Goal: Transaction & Acquisition: Subscribe to service/newsletter

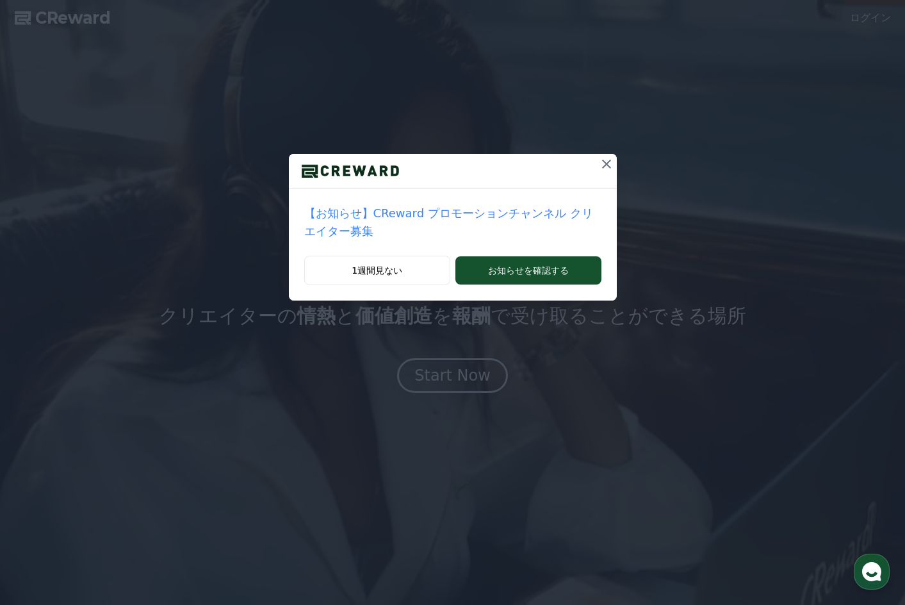
click at [602, 166] on icon at bounding box center [606, 164] width 9 height 9
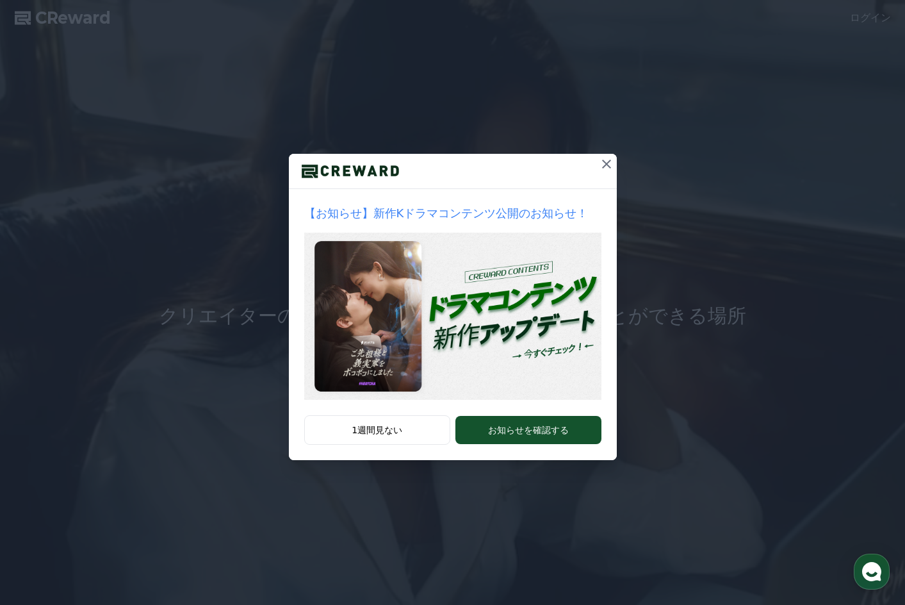
click at [607, 165] on icon at bounding box center [606, 164] width 9 height 9
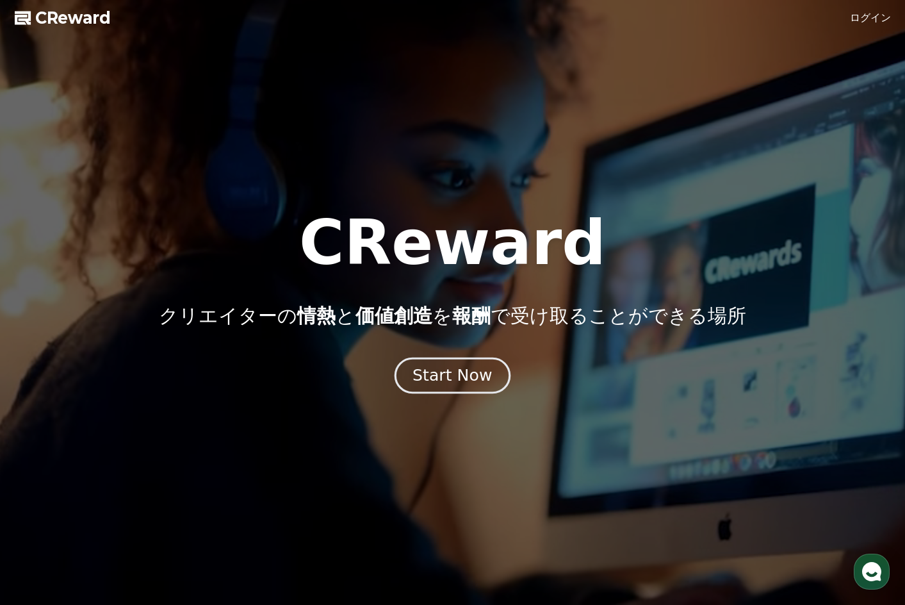
click at [470, 379] on div "Start Now" at bounding box center [452, 376] width 79 height 22
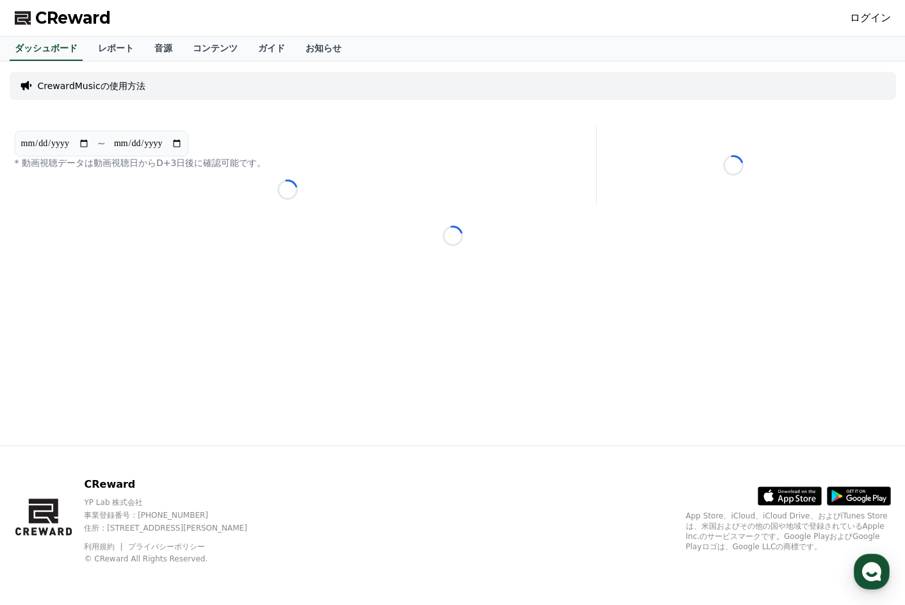
click at [873, 18] on link "ログイン" at bounding box center [870, 17] width 41 height 15
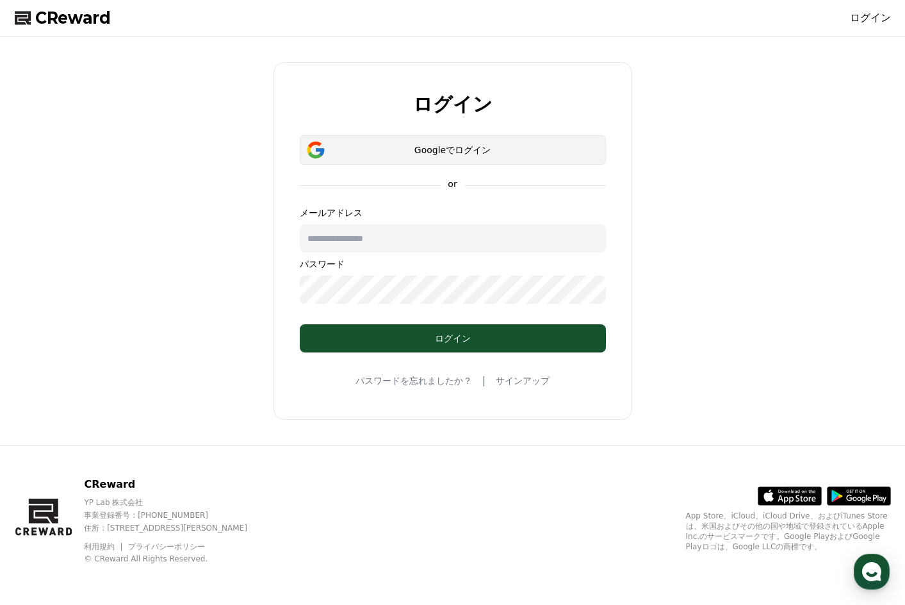
click at [410, 158] on button "Googleでログイン" at bounding box center [453, 149] width 306 height 29
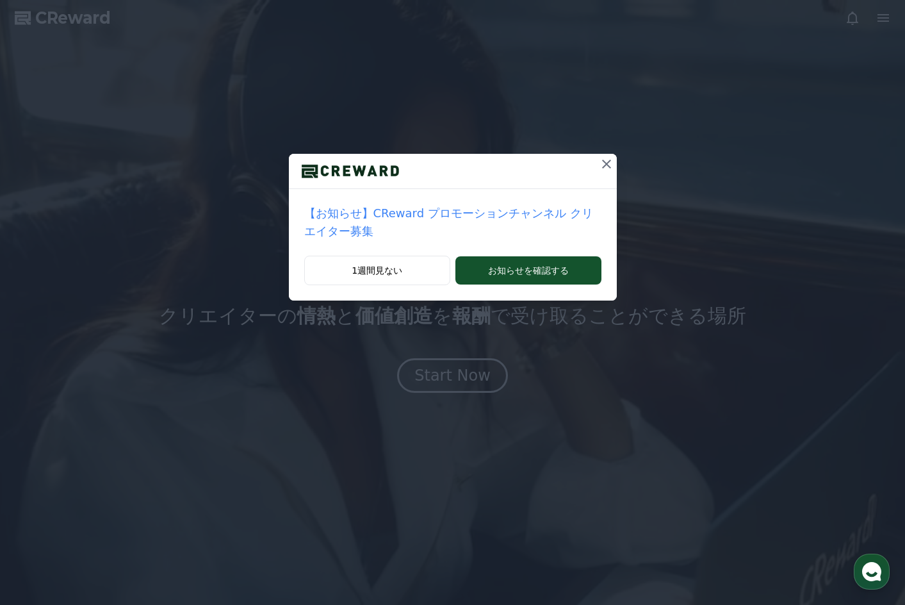
click at [602, 162] on icon at bounding box center [606, 164] width 9 height 9
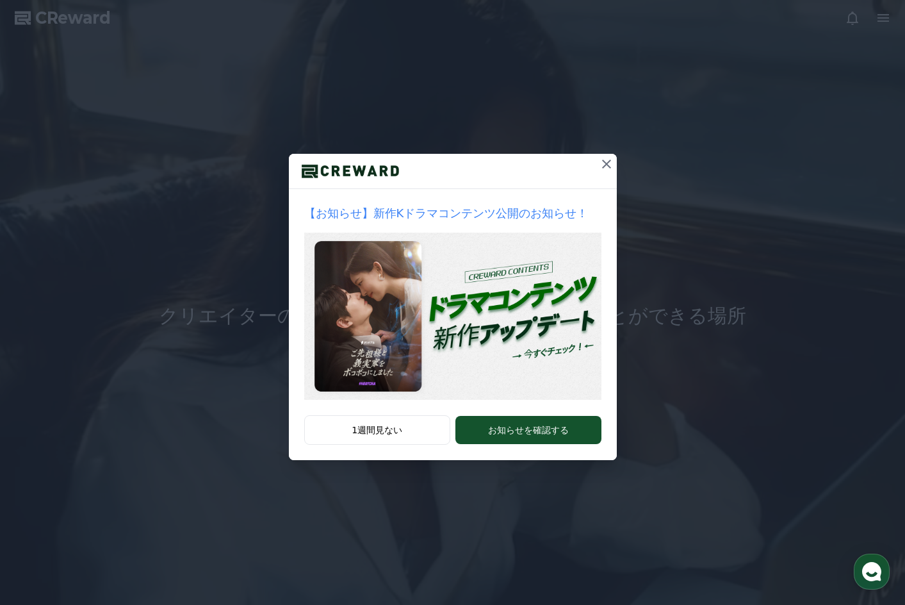
click at [604, 161] on icon at bounding box center [606, 163] width 15 height 15
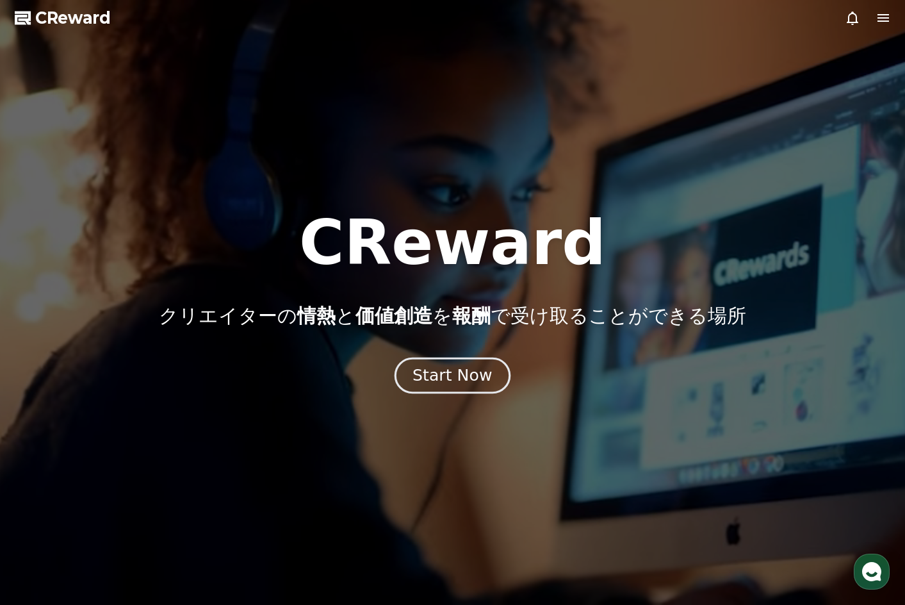
click at [461, 374] on div "Start Now" at bounding box center [452, 376] width 79 height 22
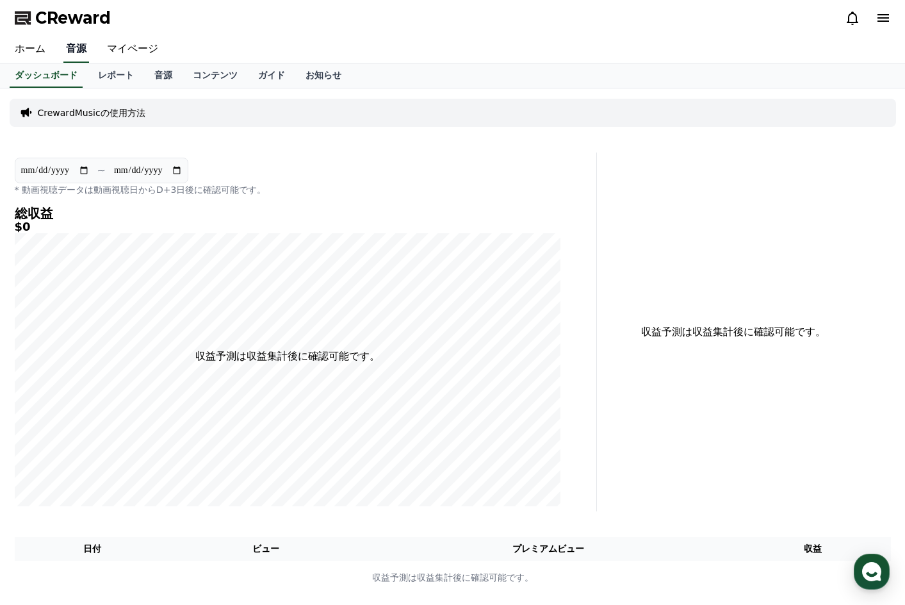
click at [73, 51] on link "音源" at bounding box center [76, 49] width 26 height 27
click at [17, 53] on link "ホーム" at bounding box center [29, 49] width 51 height 27
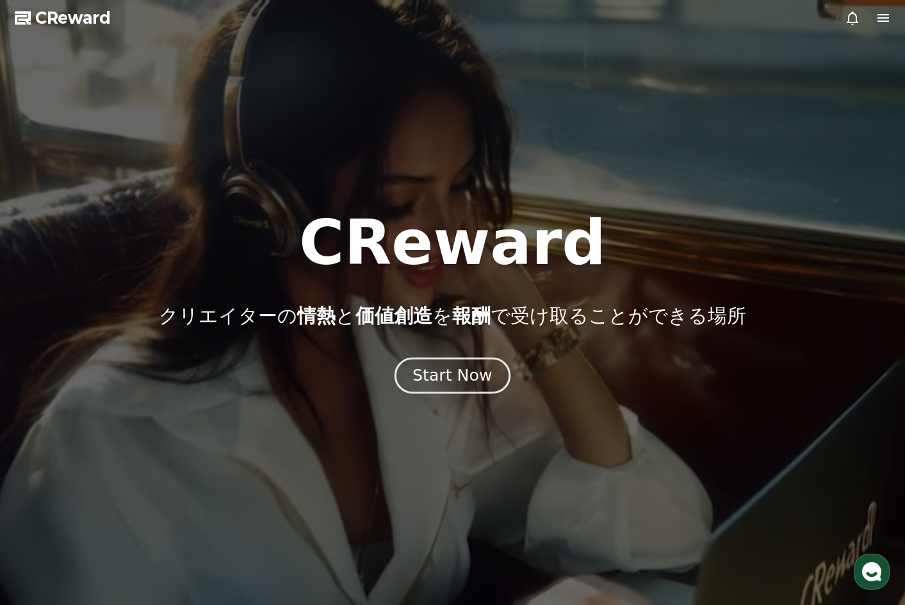
click at [450, 370] on div "Start Now" at bounding box center [452, 376] width 79 height 22
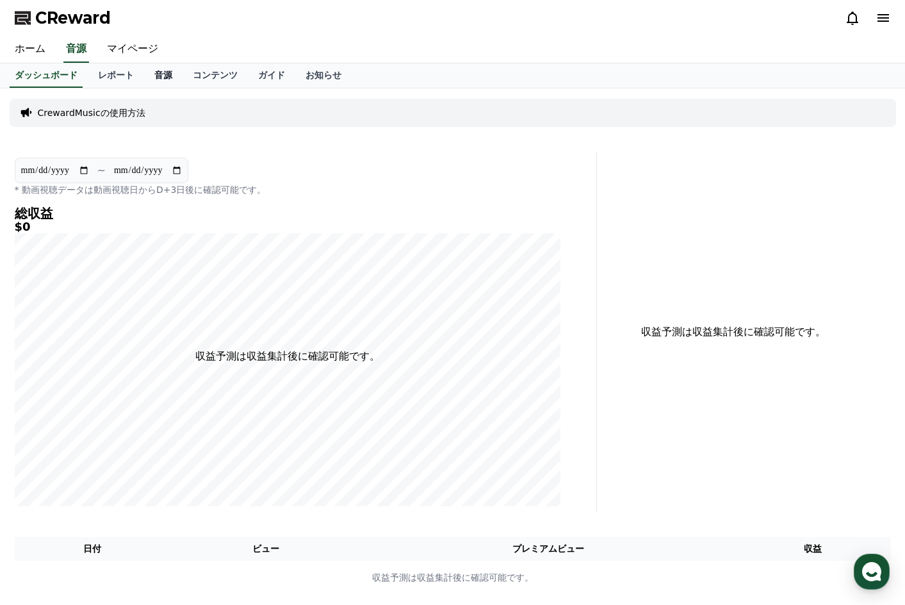
click at [144, 78] on link "音源" at bounding box center [163, 75] width 38 height 24
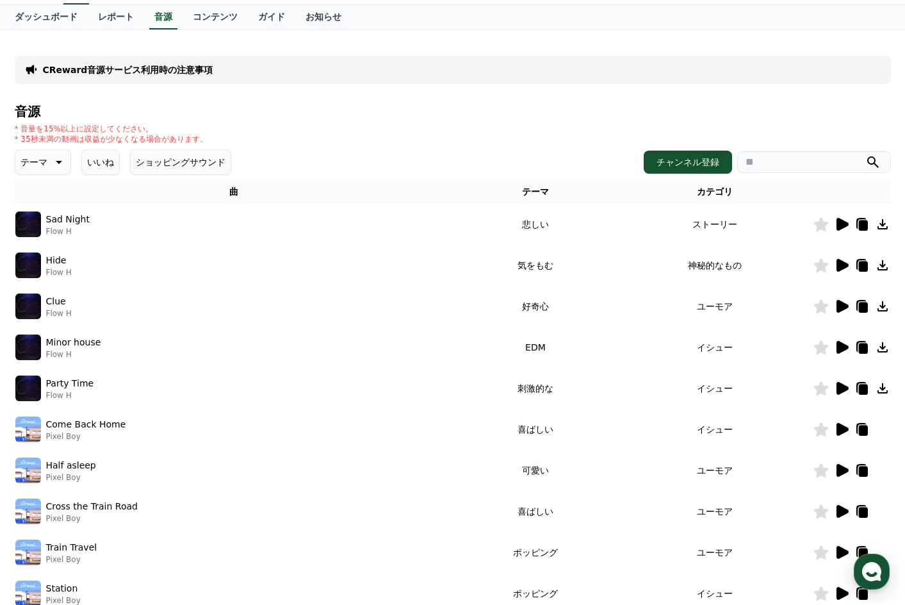
scroll to position [64, 0]
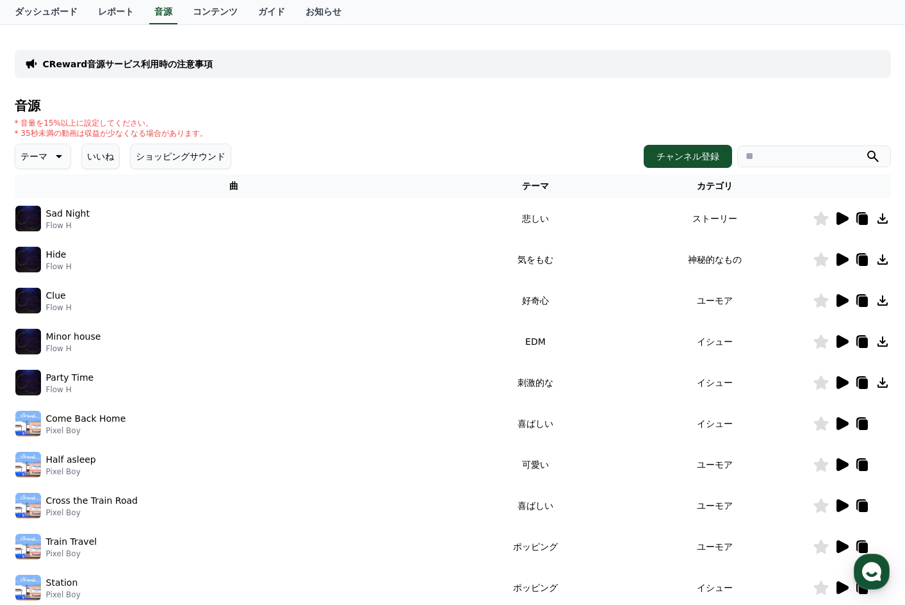
click at [841, 219] on icon at bounding box center [843, 218] width 12 height 13
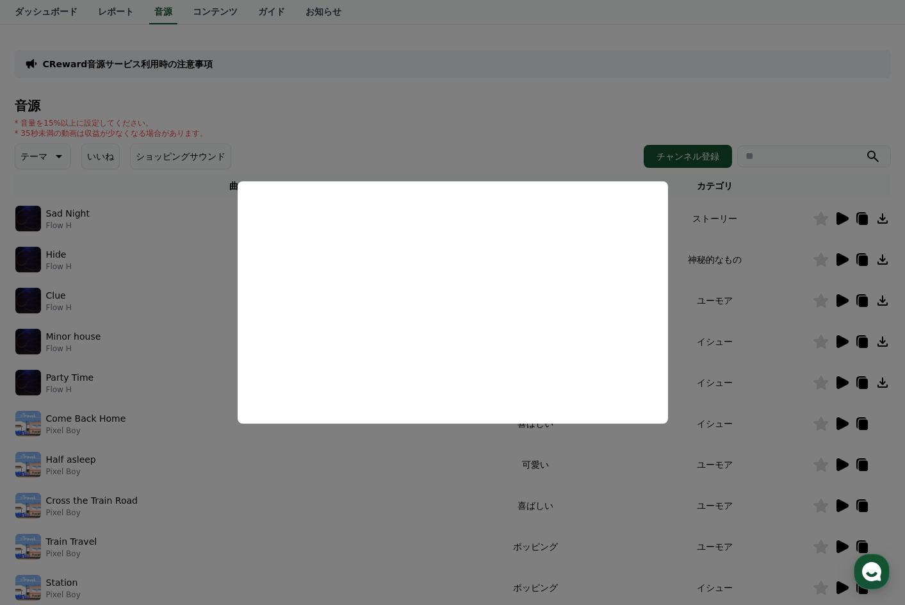
click at [551, 135] on button "close modal" at bounding box center [452, 302] width 905 height 605
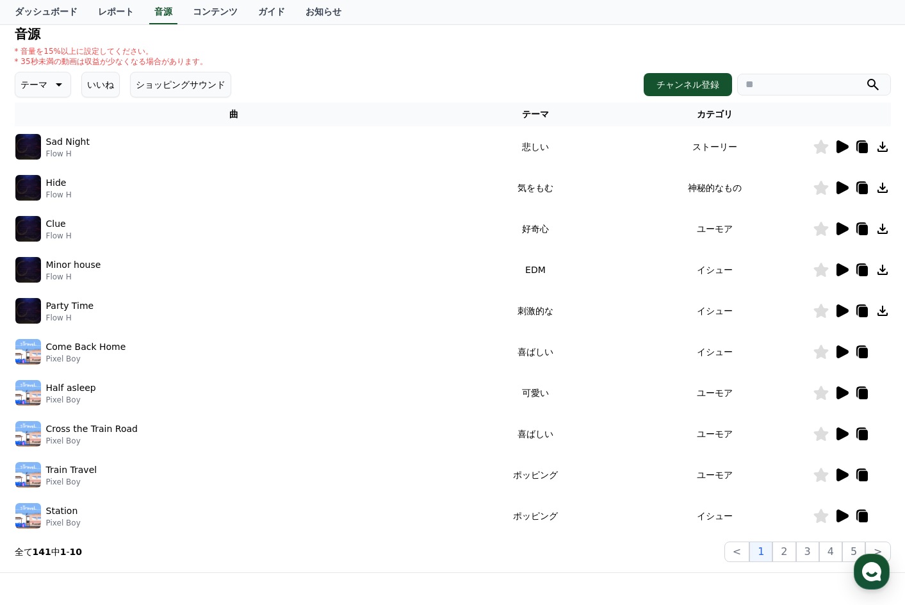
scroll to position [135, 0]
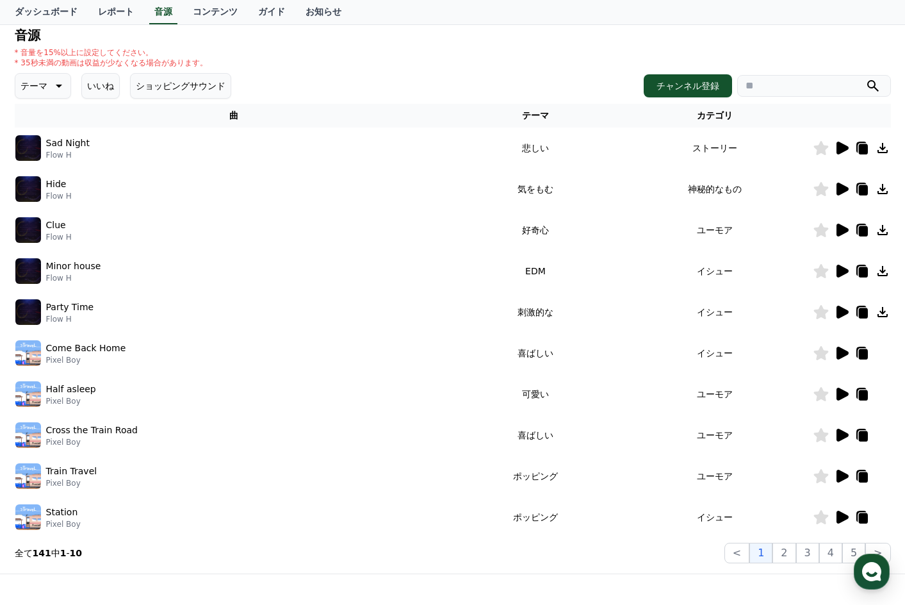
click at [841, 192] on icon at bounding box center [843, 189] width 12 height 13
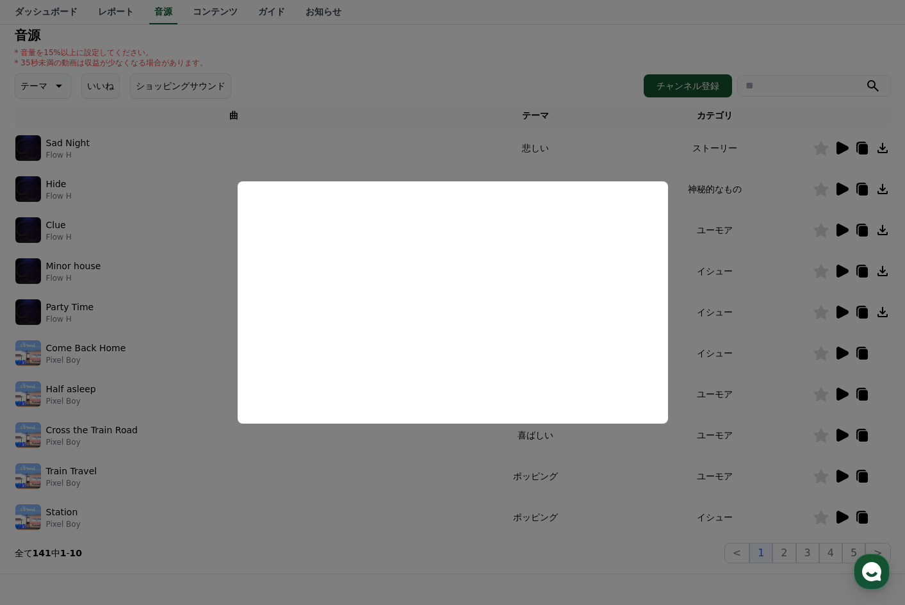
click at [349, 135] on button "close modal" at bounding box center [452, 302] width 905 height 605
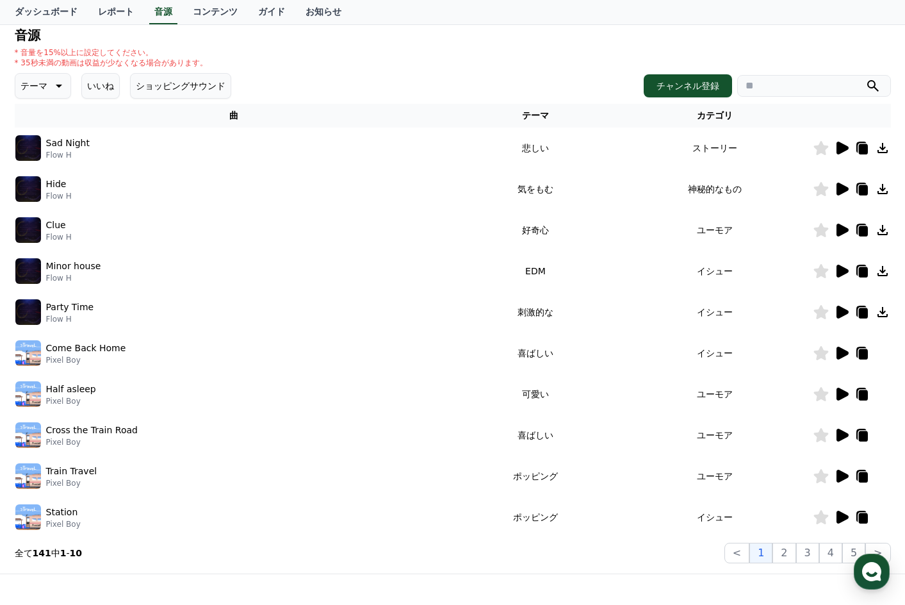
click at [839, 225] on icon at bounding box center [843, 230] width 12 height 13
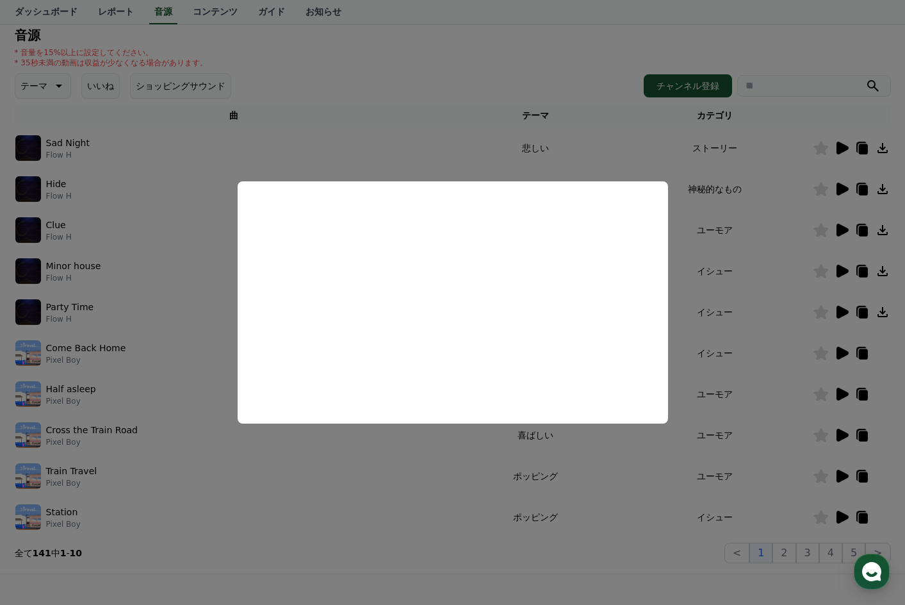
click at [744, 212] on button "close modal" at bounding box center [452, 302] width 905 height 605
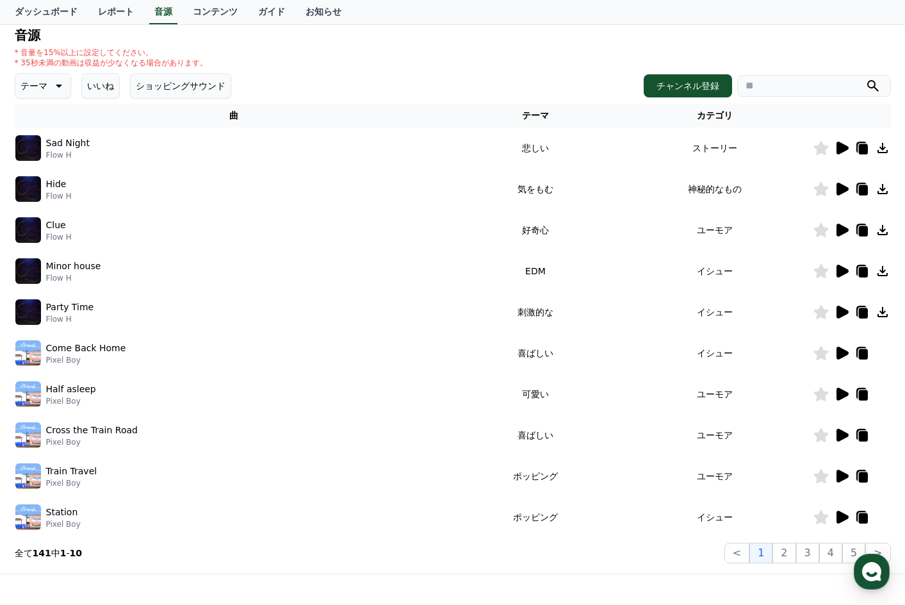
click at [841, 268] on icon at bounding box center [843, 271] width 12 height 13
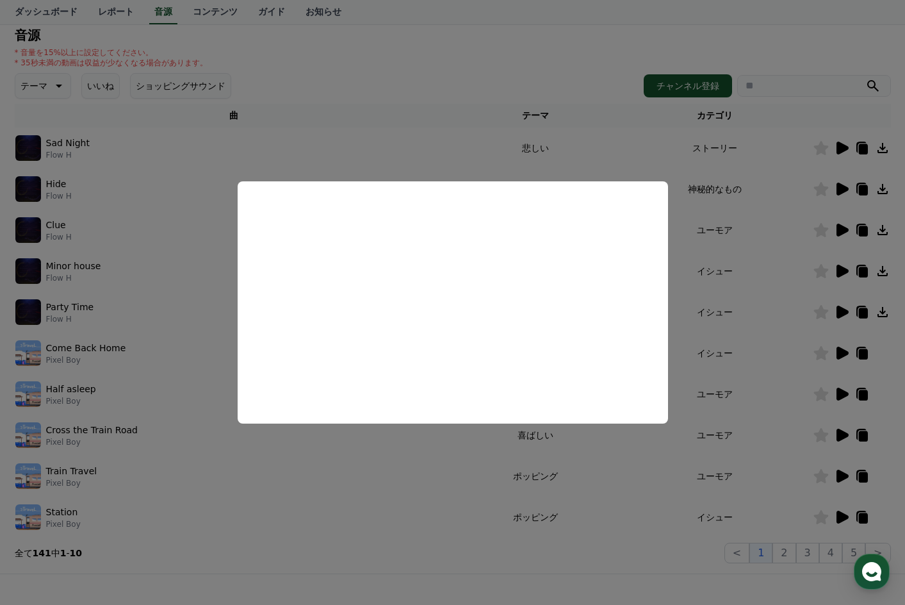
click at [771, 240] on button "close modal" at bounding box center [452, 302] width 905 height 605
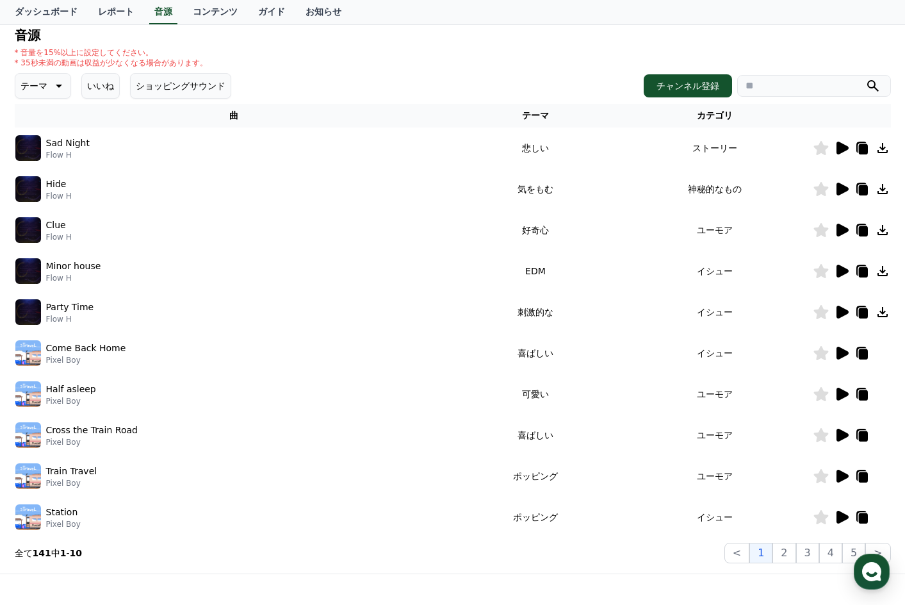
click at [842, 313] on icon at bounding box center [843, 312] width 12 height 13
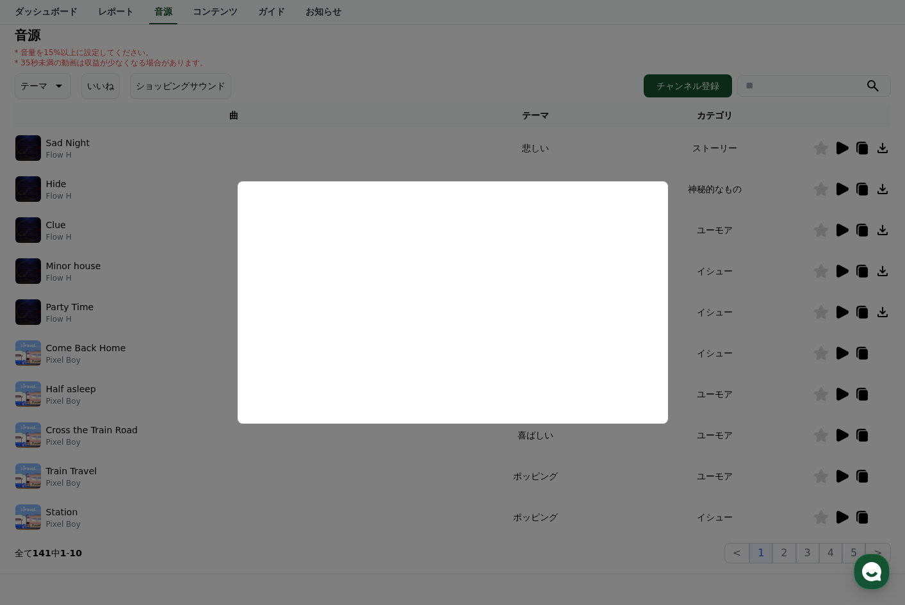
click at [794, 288] on button "close modal" at bounding box center [452, 302] width 905 height 605
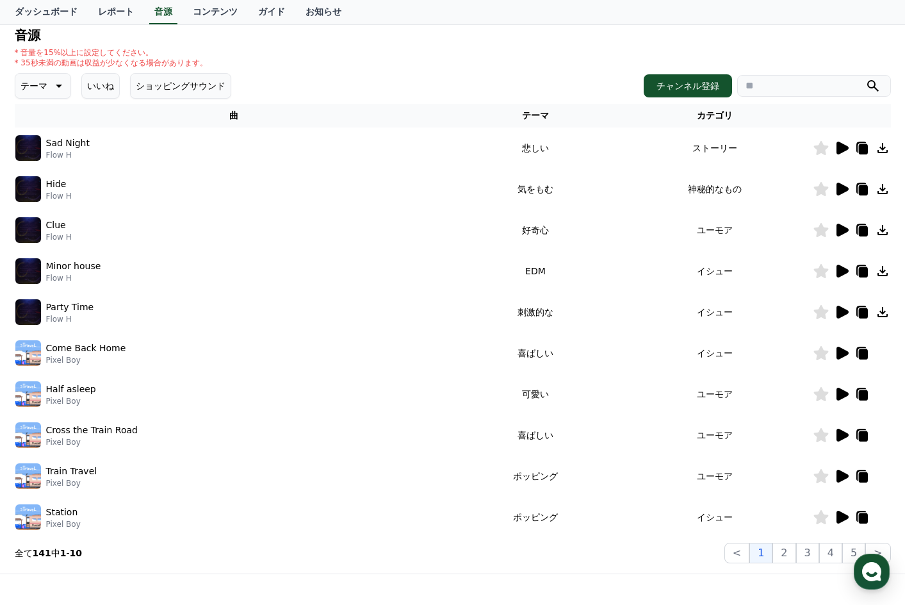
click at [846, 354] on icon at bounding box center [843, 353] width 12 height 13
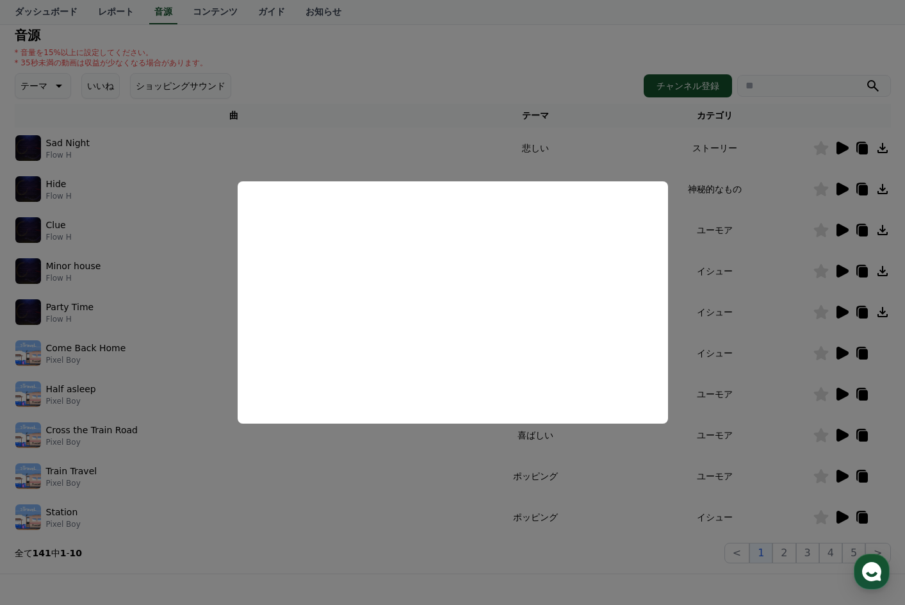
click at [766, 300] on button "close modal" at bounding box center [452, 302] width 905 height 605
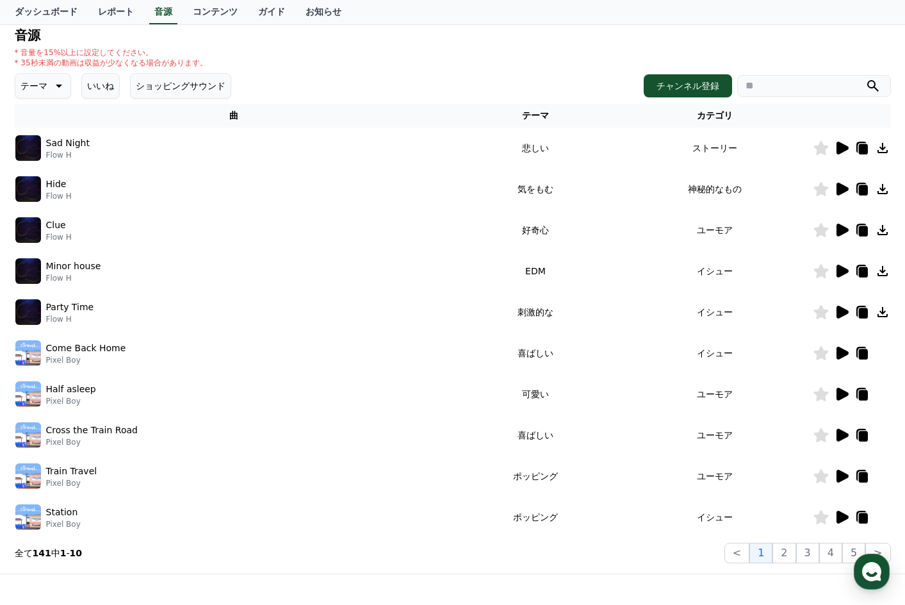
click at [839, 390] on icon at bounding box center [843, 394] width 12 height 13
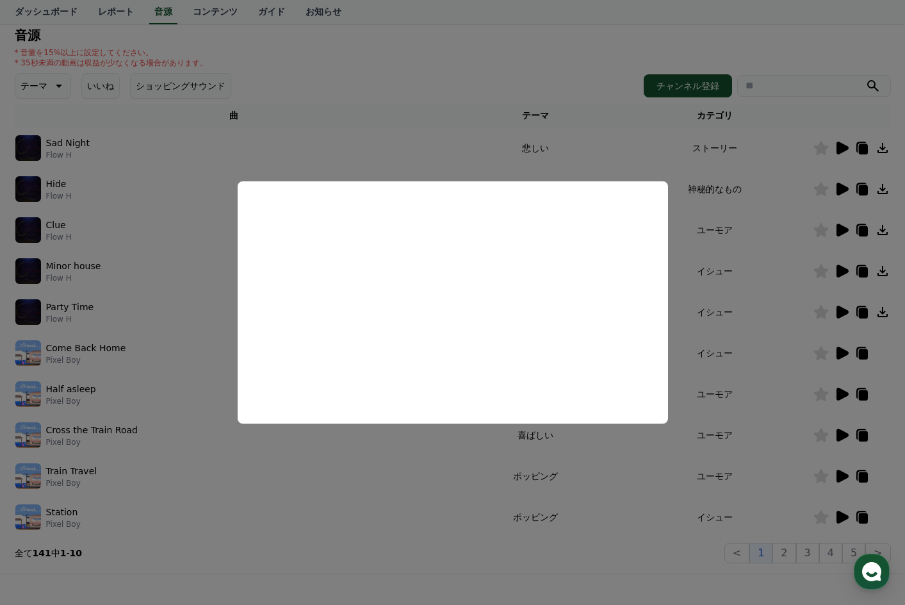
click at [727, 314] on button "close modal" at bounding box center [452, 302] width 905 height 605
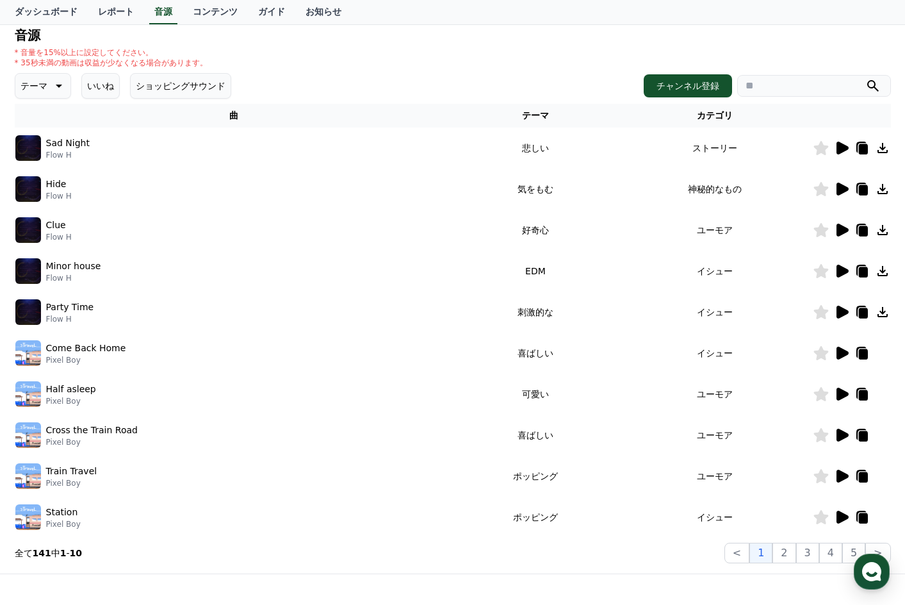
click at [839, 350] on icon at bounding box center [843, 353] width 12 height 13
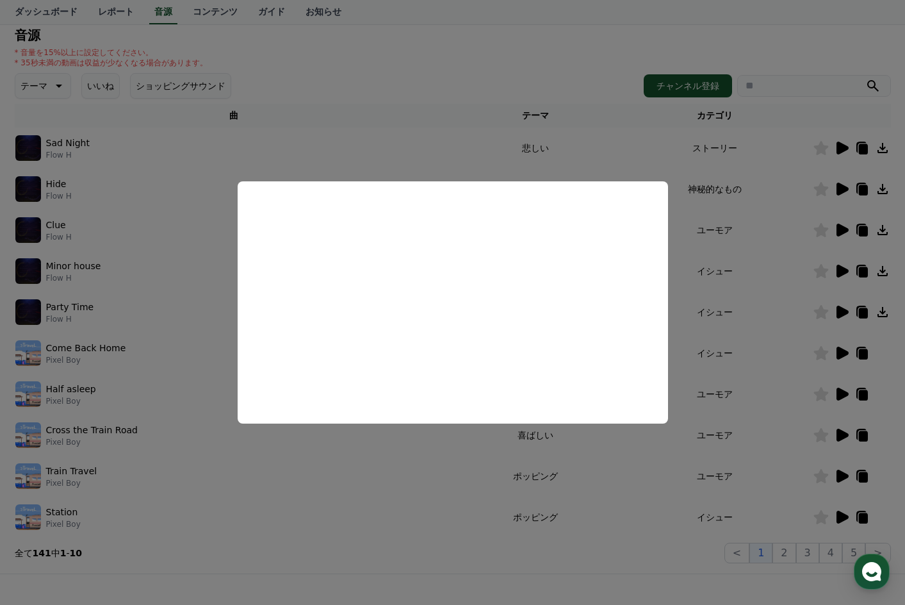
click at [775, 304] on button "close modal" at bounding box center [452, 302] width 905 height 605
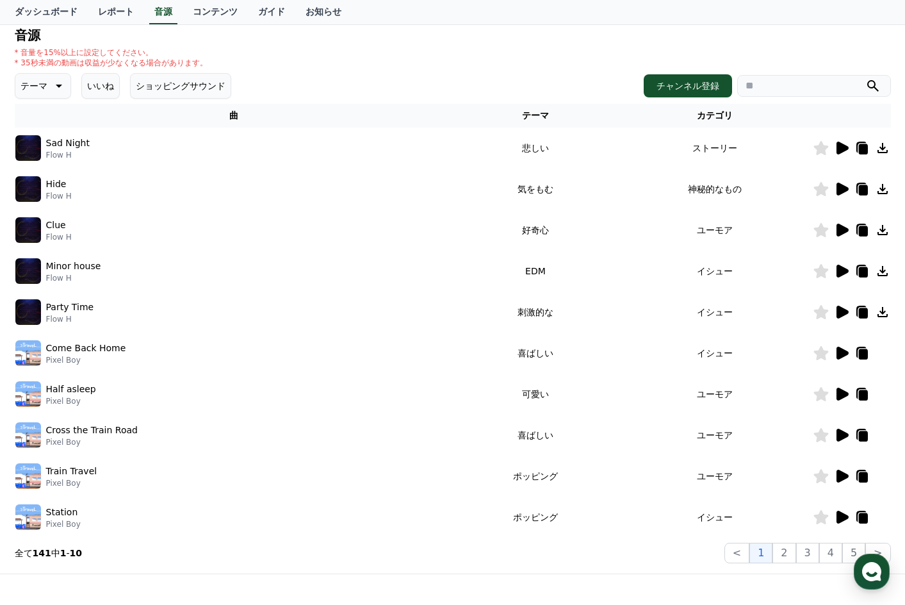
click at [845, 352] on icon at bounding box center [843, 353] width 12 height 13
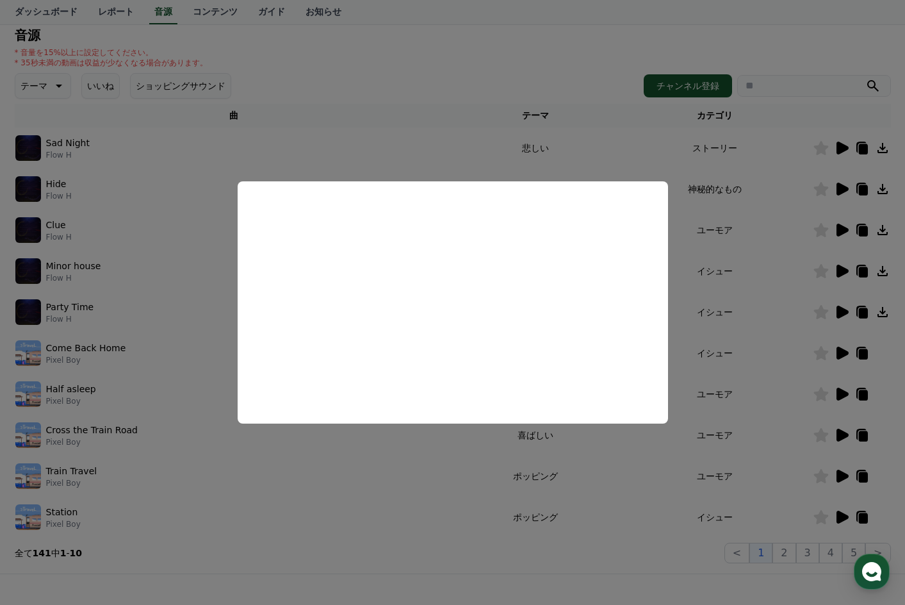
click at [784, 361] on button "close modal" at bounding box center [452, 302] width 905 height 605
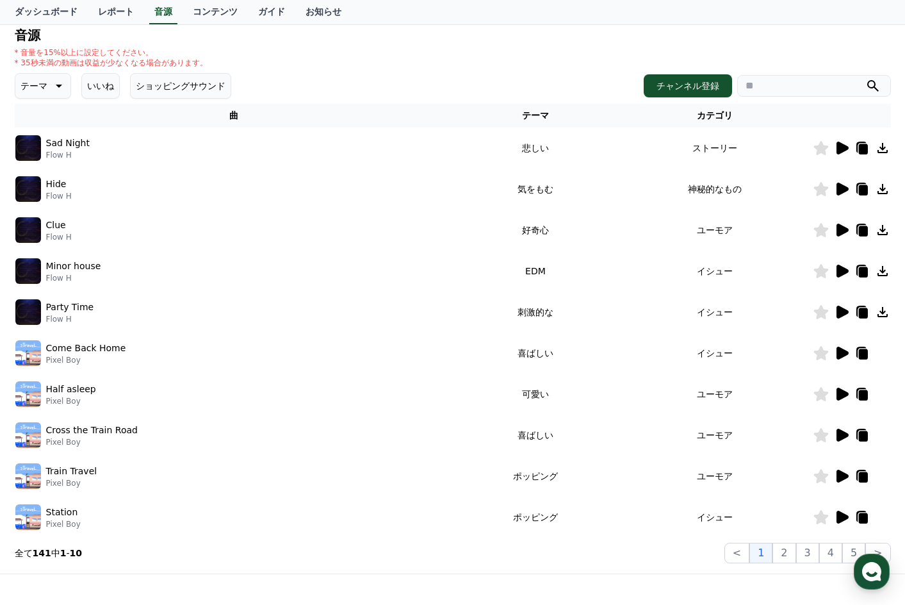
click at [842, 389] on icon at bounding box center [841, 393] width 15 height 15
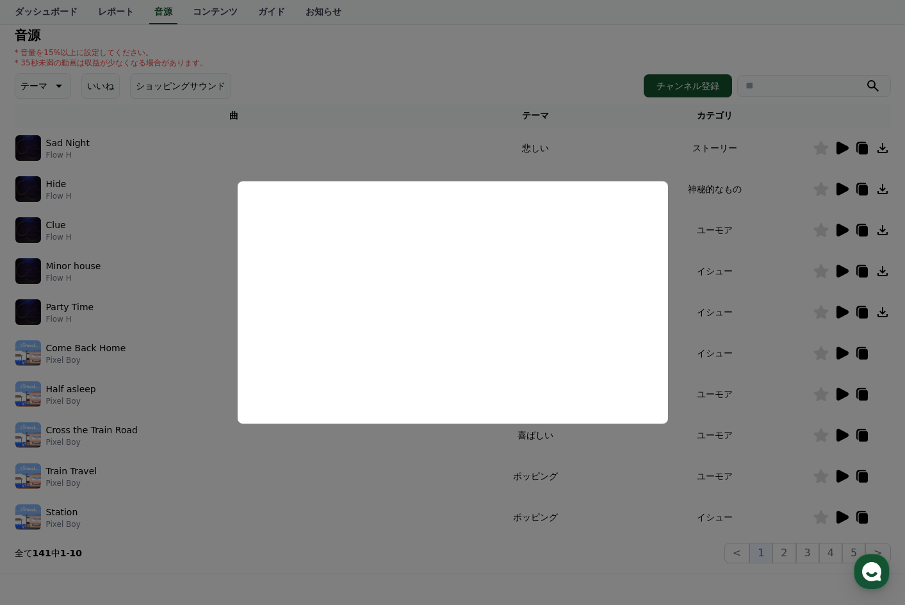
click at [738, 279] on button "close modal" at bounding box center [452, 302] width 905 height 605
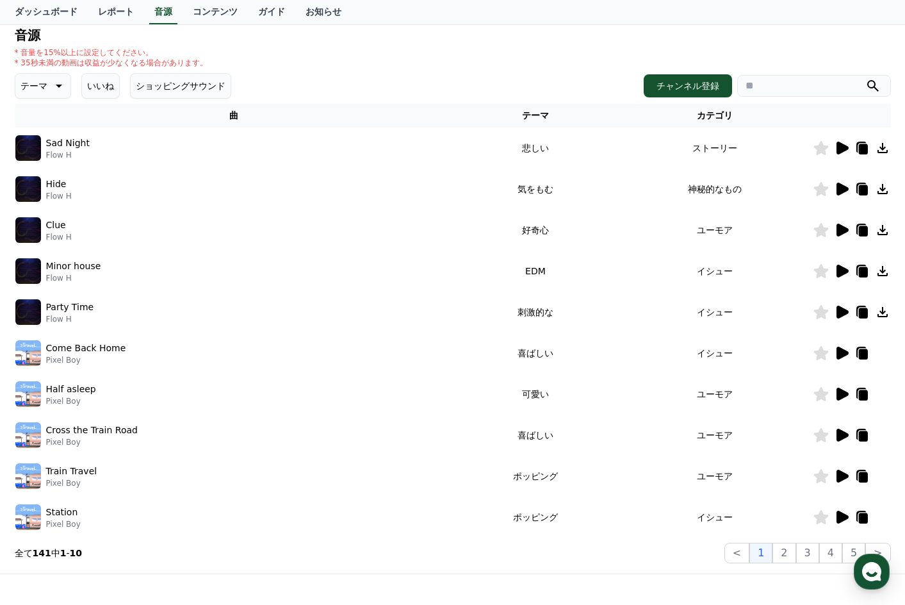
click at [835, 352] on icon at bounding box center [841, 352] width 15 height 15
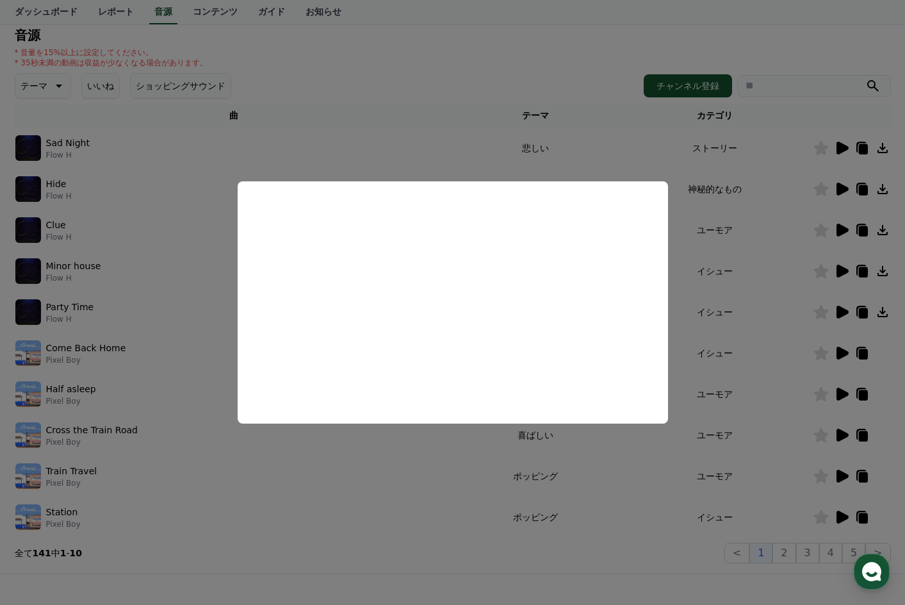
click at [796, 348] on button "close modal" at bounding box center [452, 302] width 905 height 605
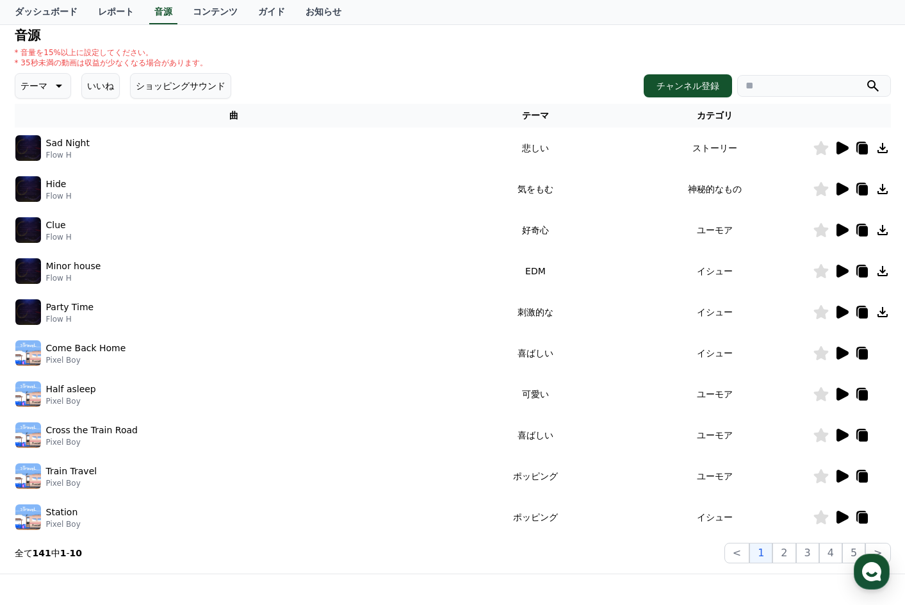
click at [843, 316] on icon at bounding box center [843, 312] width 12 height 13
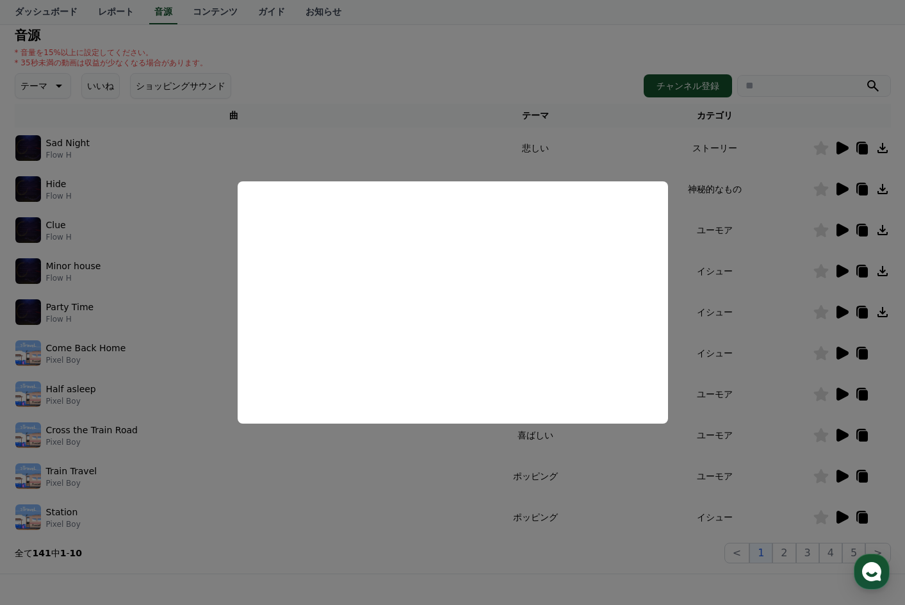
click at [838, 373] on button "close modal" at bounding box center [452, 302] width 905 height 605
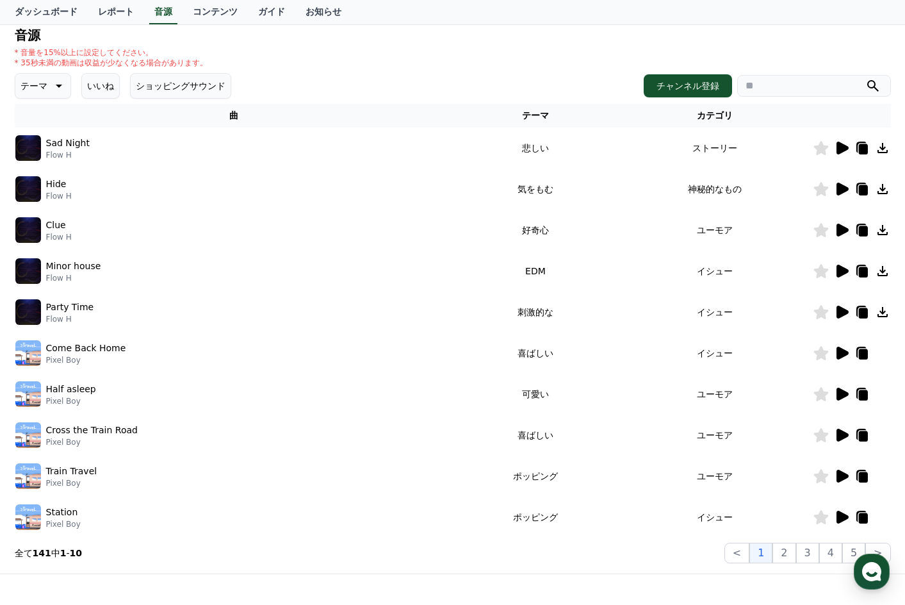
click at [839, 437] on icon at bounding box center [843, 435] width 12 height 13
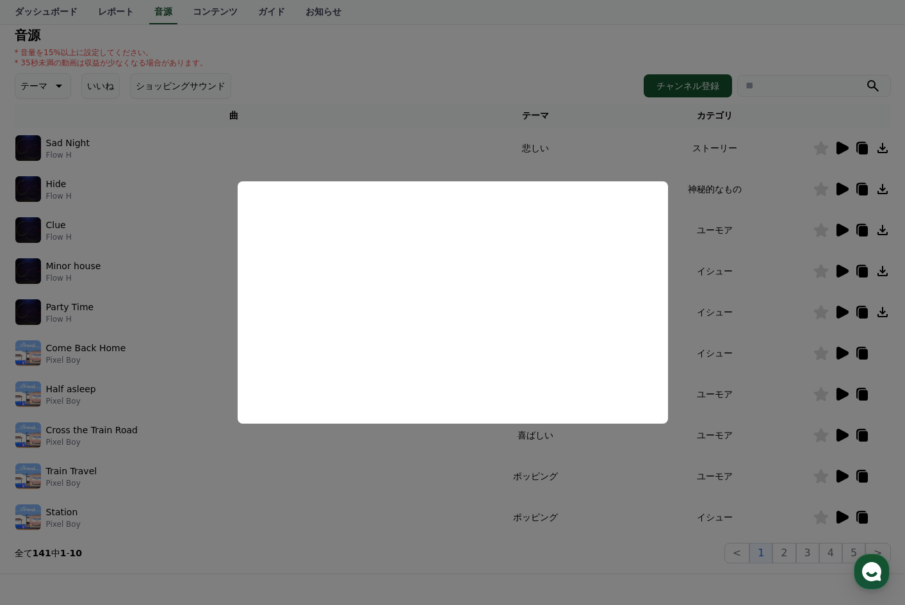
click at [765, 332] on button "close modal" at bounding box center [452, 302] width 905 height 605
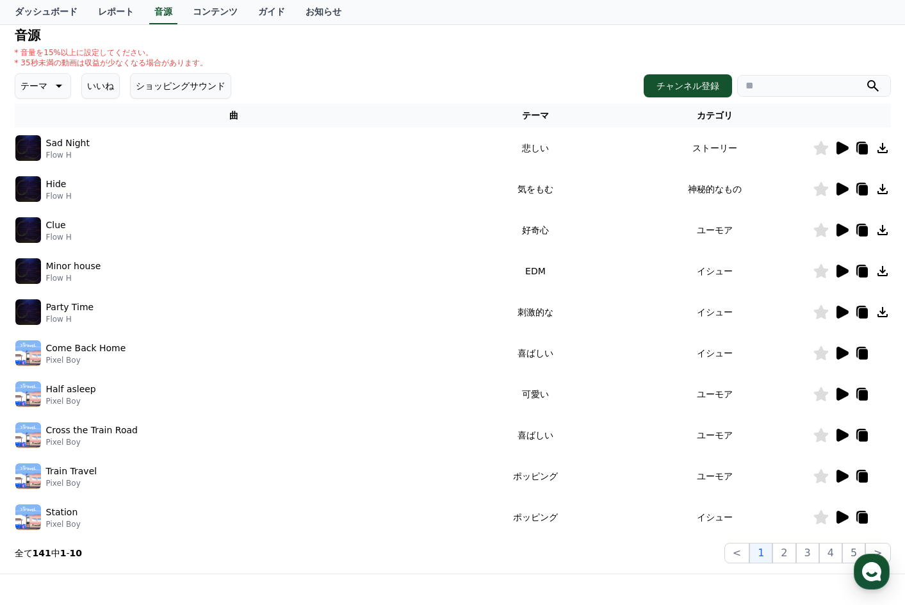
click at [841, 475] on icon at bounding box center [843, 476] width 12 height 13
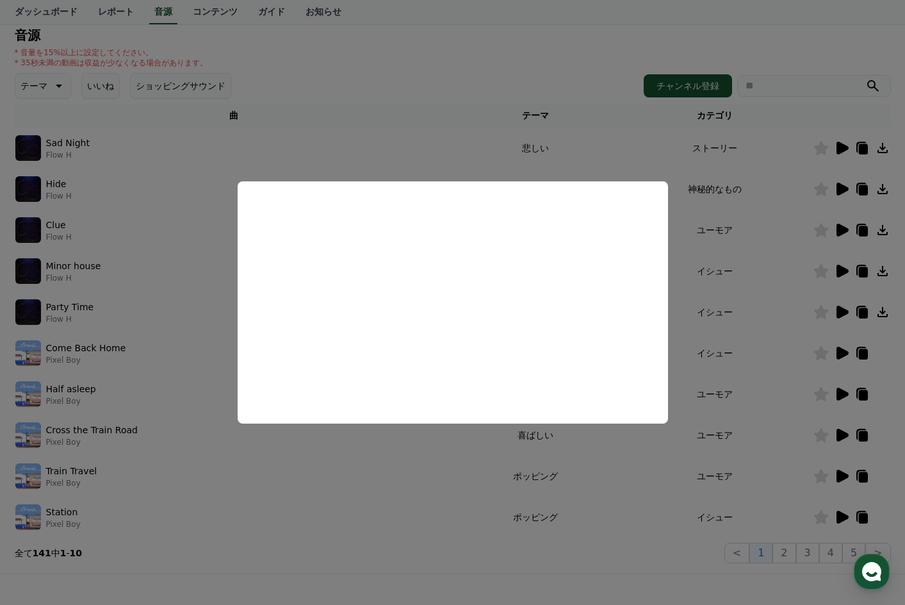
click at [735, 323] on button "close modal" at bounding box center [452, 302] width 905 height 605
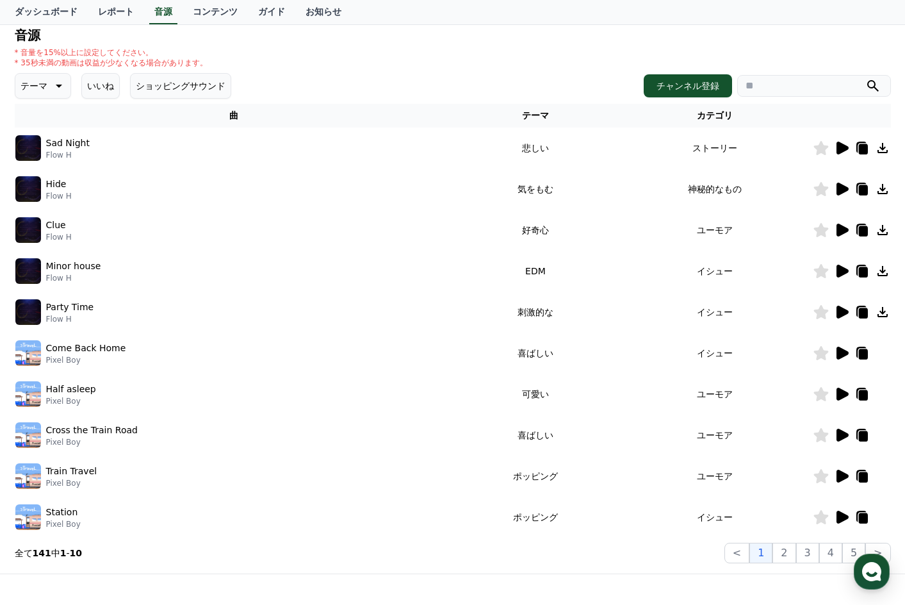
click at [845, 518] on icon at bounding box center [843, 517] width 12 height 13
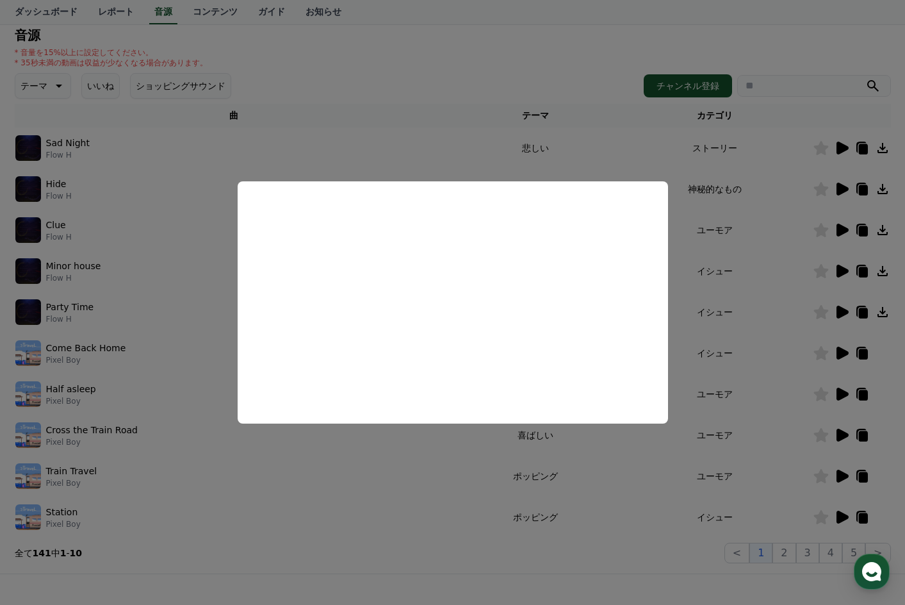
click at [771, 304] on button "close modal" at bounding box center [452, 302] width 905 height 605
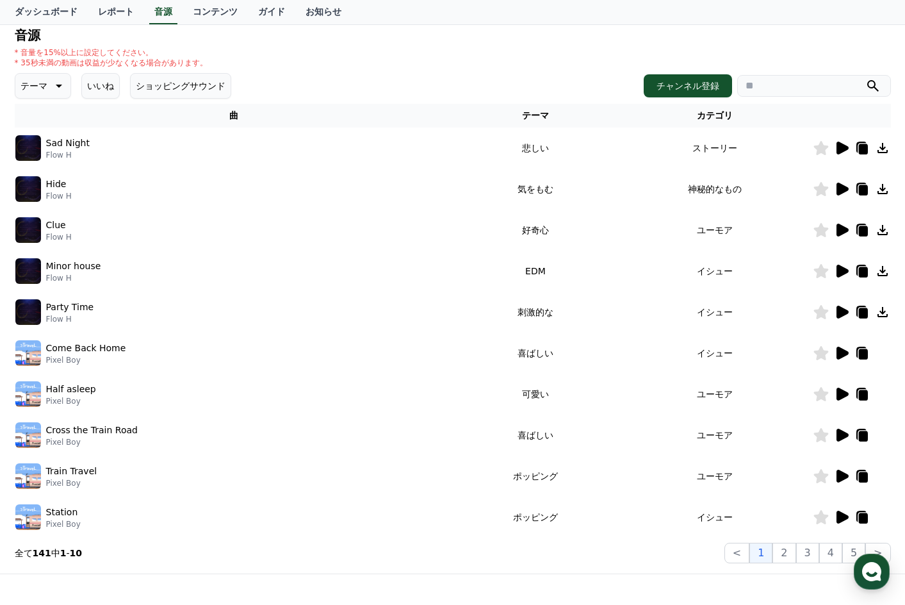
click at [51, 90] on icon at bounding box center [57, 85] width 15 height 15
click at [35, 193] on button "好奇心" at bounding box center [35, 186] width 37 height 28
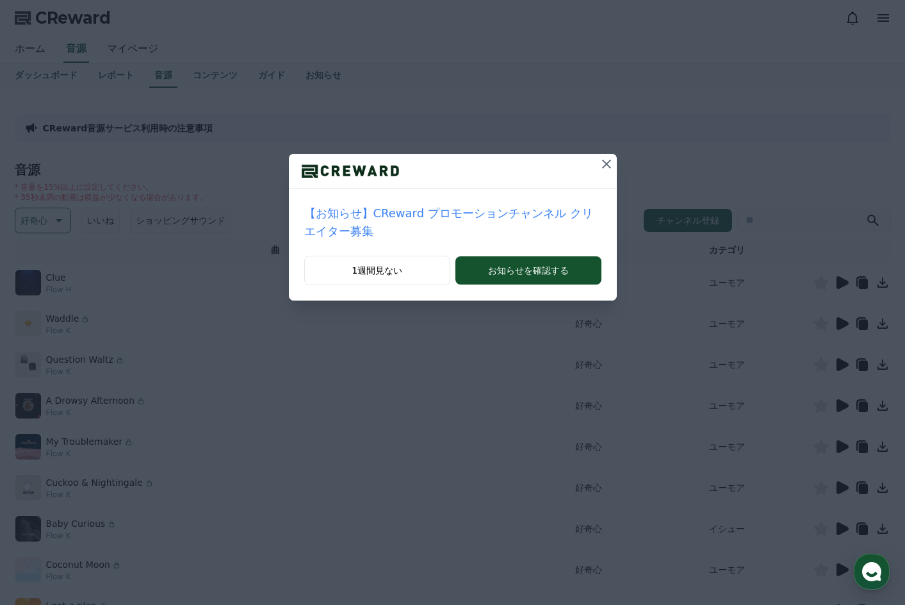
click at [599, 161] on icon at bounding box center [606, 163] width 15 height 15
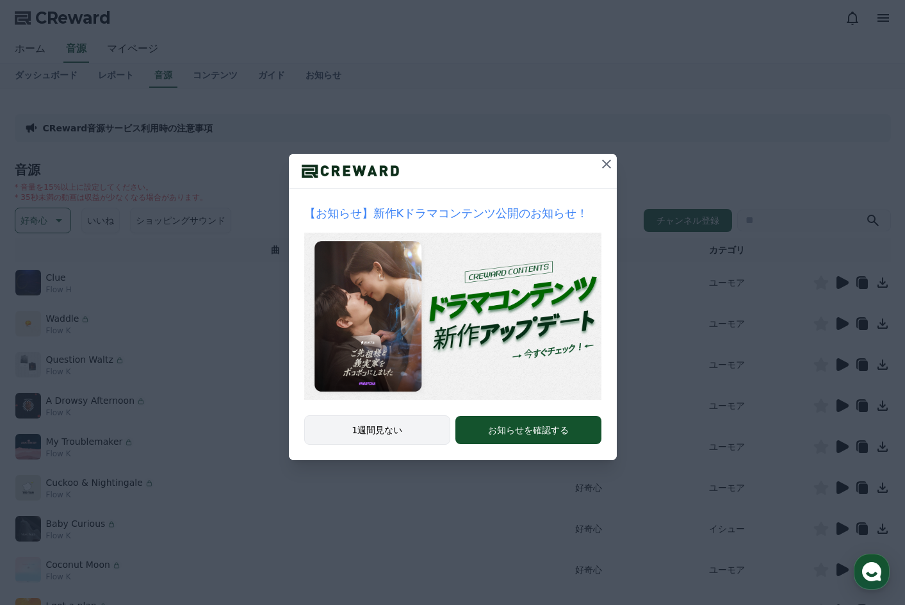
click at [402, 425] on button "1週間見ない" at bounding box center [377, 429] width 147 height 29
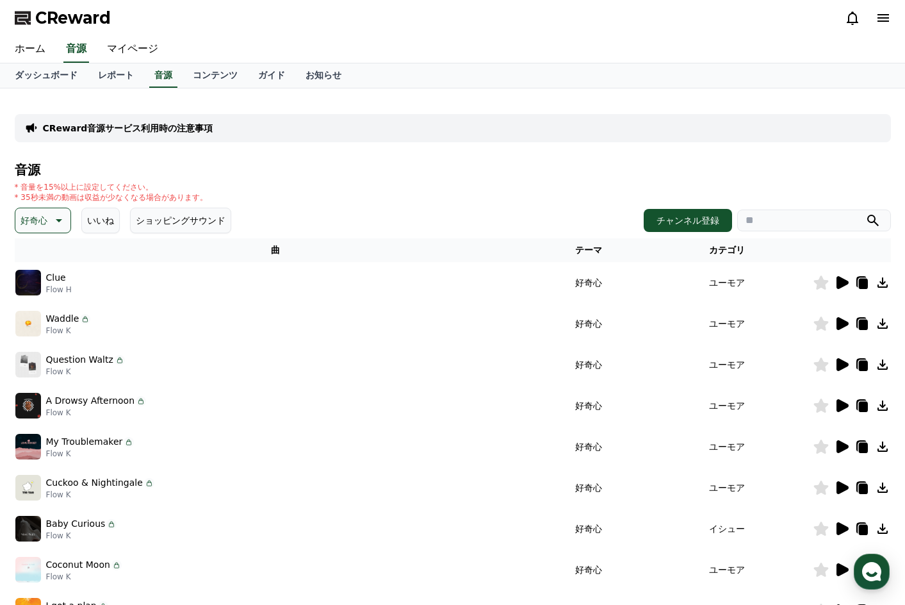
click at [104, 218] on button "いいね" at bounding box center [100, 221] width 38 height 26
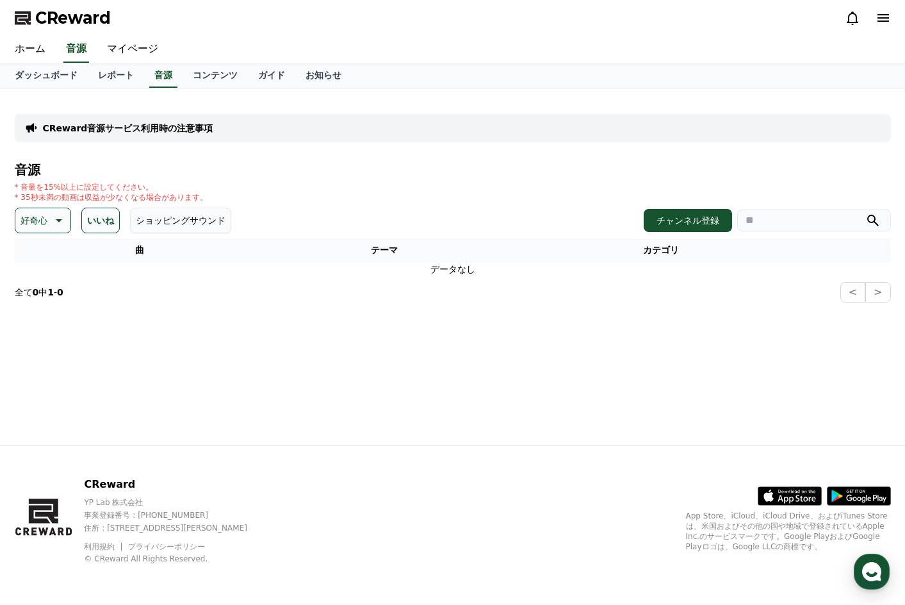
click at [103, 217] on button "いいね" at bounding box center [100, 221] width 38 height 26
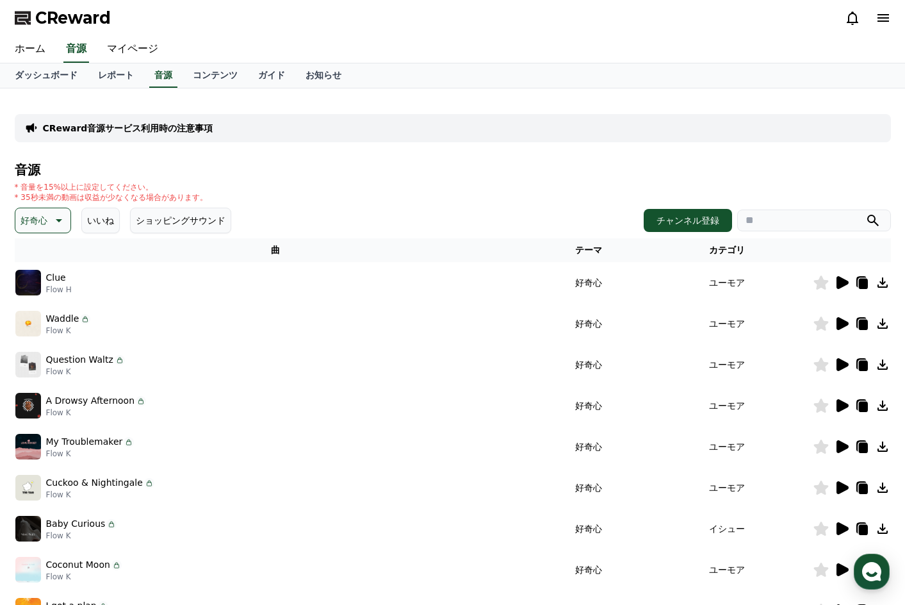
click at [172, 214] on button "ショッピングサウンド" at bounding box center [180, 221] width 101 height 26
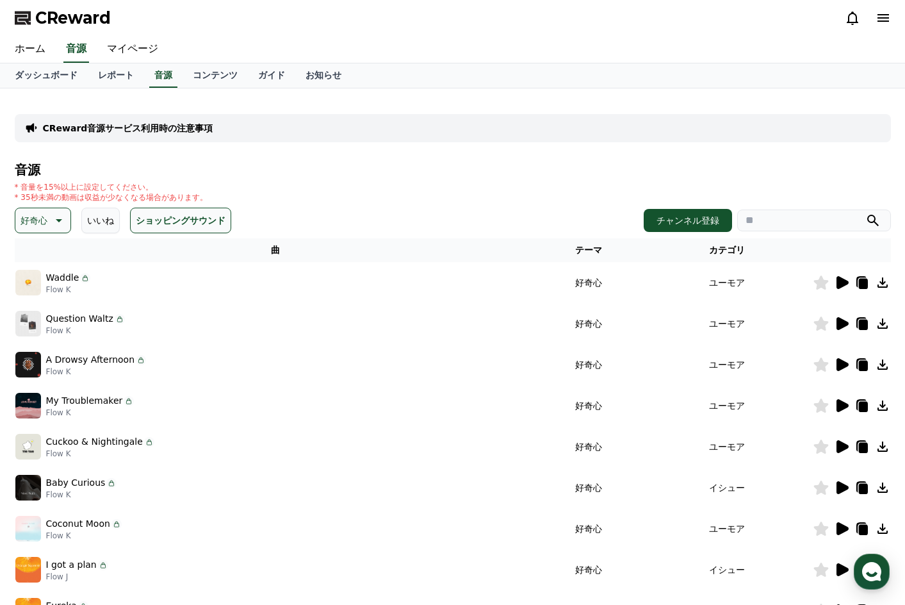
click at [150, 218] on button "ショッピングサウンド" at bounding box center [180, 221] width 101 height 26
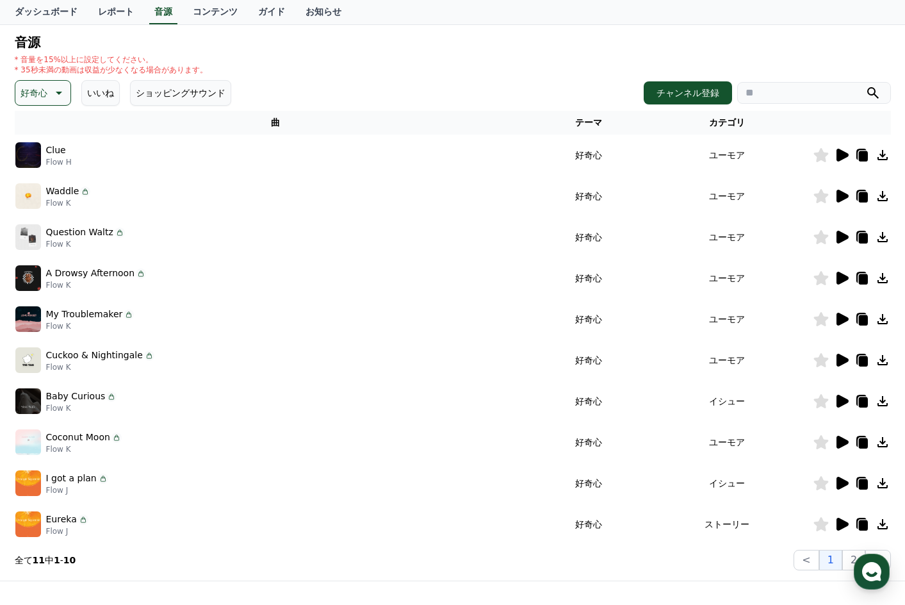
scroll to position [128, 0]
click at [52, 85] on icon at bounding box center [57, 92] width 15 height 15
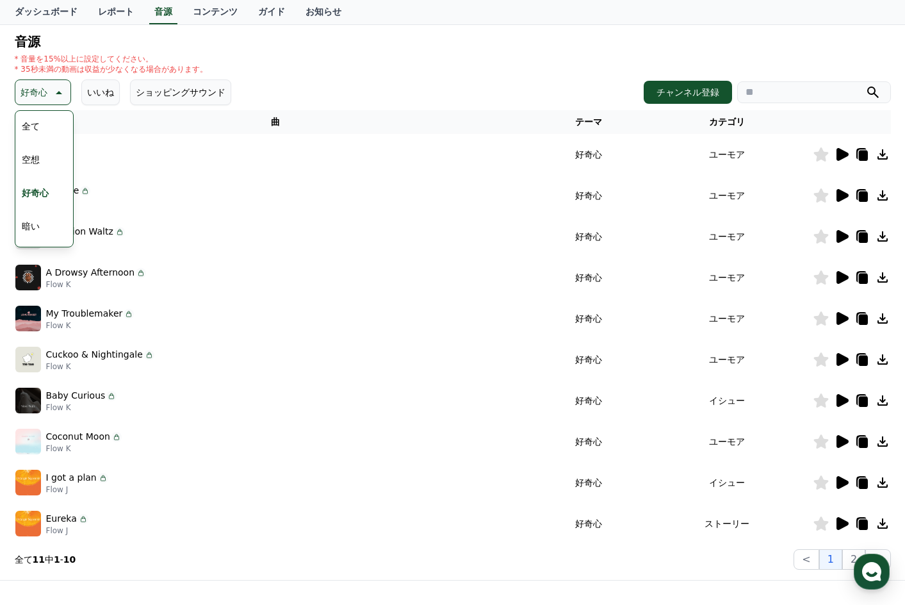
click at [54, 120] on div "全て 空想 好奇心 暗い 明るい ポッピング 刺激的な 反転 雄壮な 劇的な 喜ばしい 気分 EDM 溝 悲しい 穏やかな 可愛い 感動的な 気をもむ 喜劇的な" at bounding box center [44, 442] width 55 height 661
click at [37, 123] on button "全て" at bounding box center [31, 126] width 28 height 28
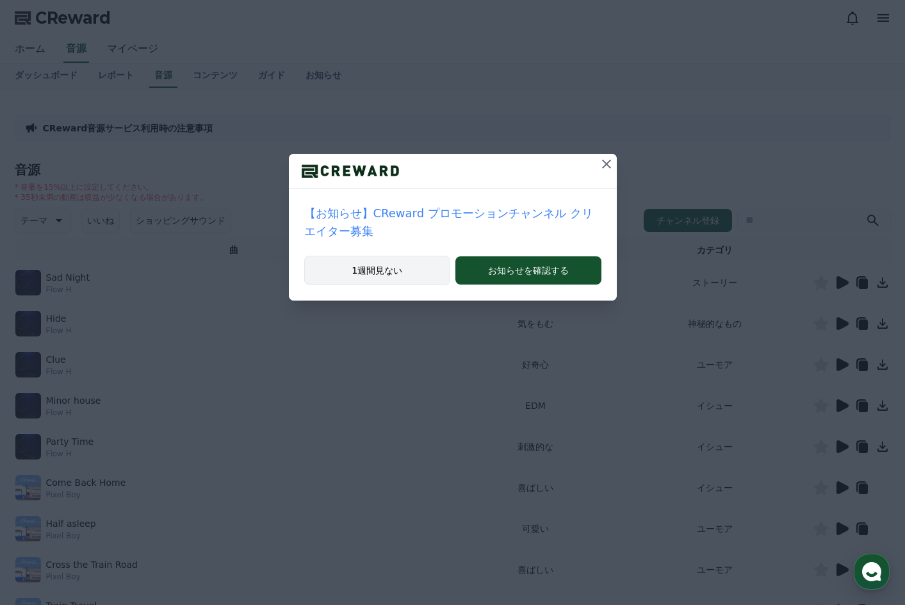
click at [379, 256] on button "1週間見ない" at bounding box center [377, 270] width 147 height 29
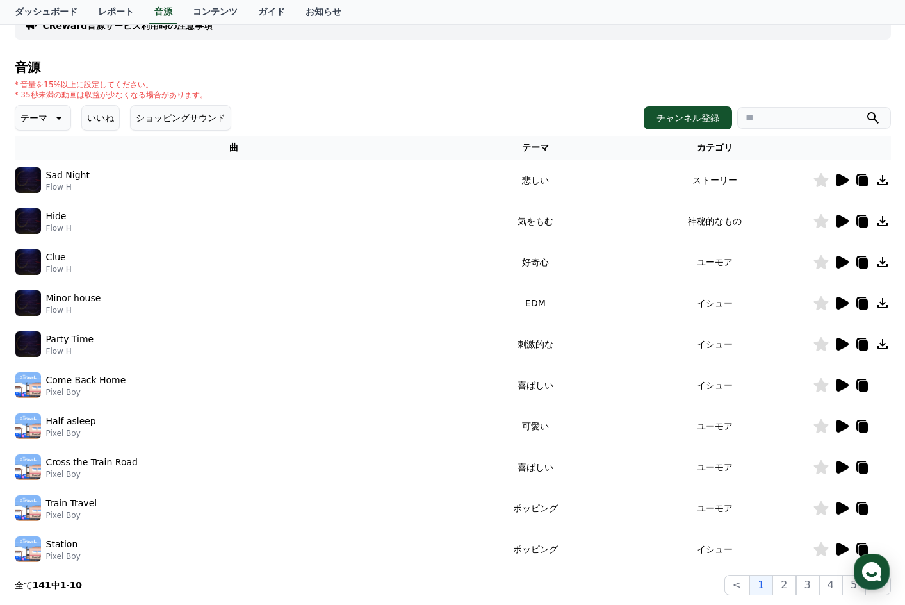
scroll to position [128, 0]
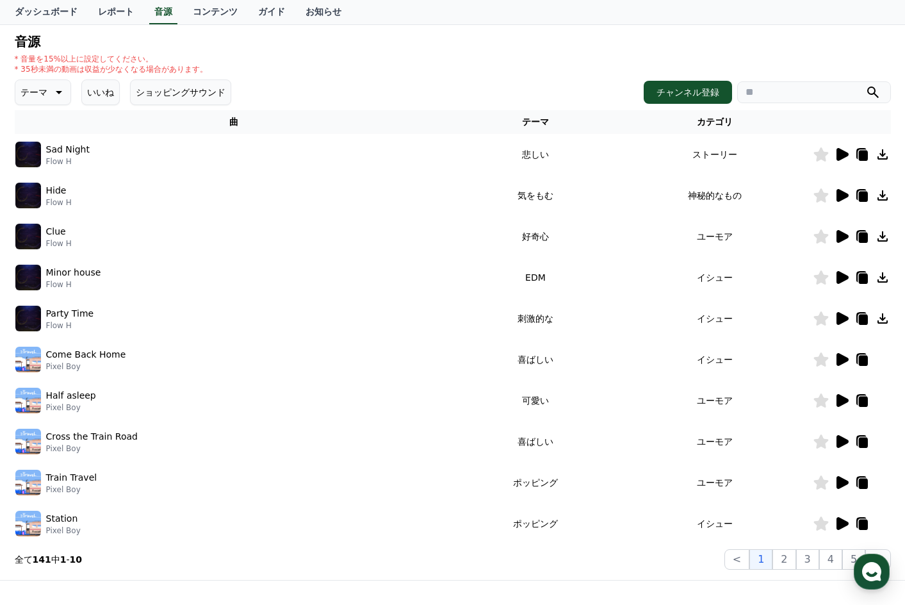
click at [817, 399] on icon at bounding box center [821, 400] width 15 height 14
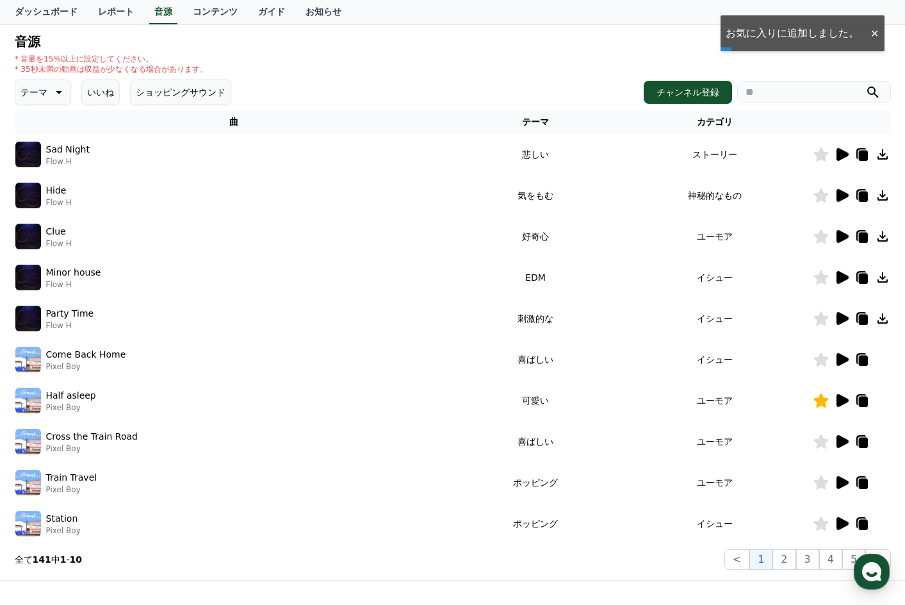
click at [50, 95] on icon at bounding box center [57, 92] width 15 height 15
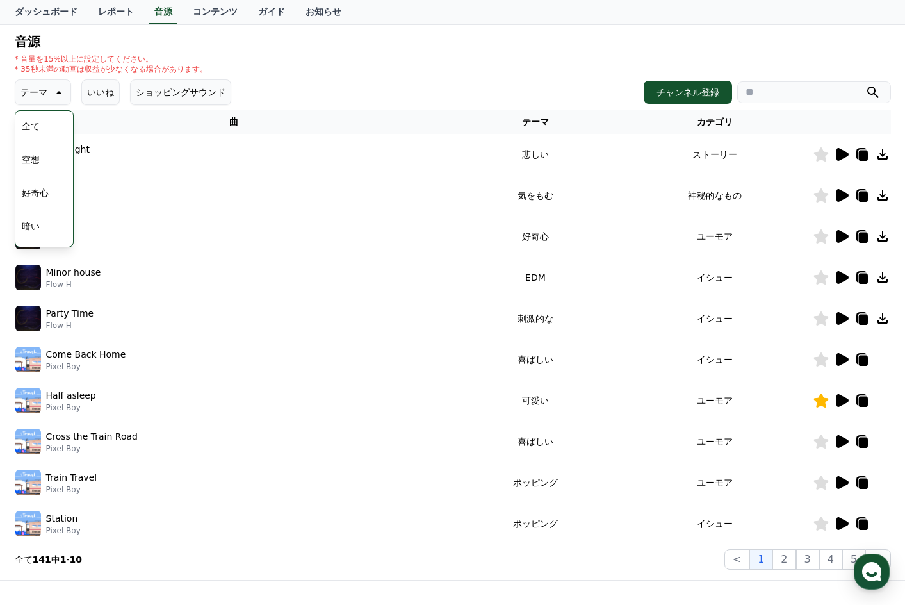
click at [38, 195] on button "好奇心" at bounding box center [35, 193] width 37 height 28
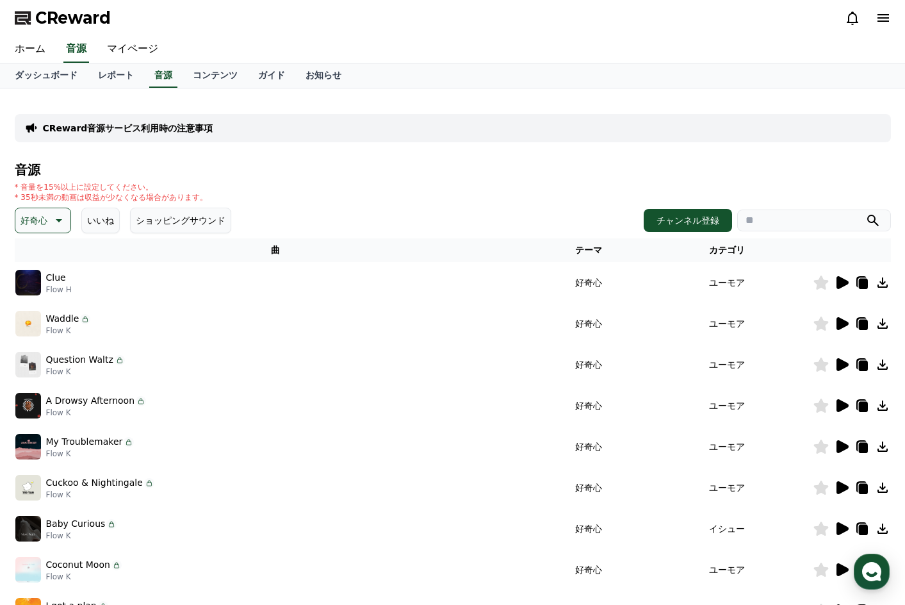
click at [845, 285] on icon at bounding box center [843, 282] width 12 height 13
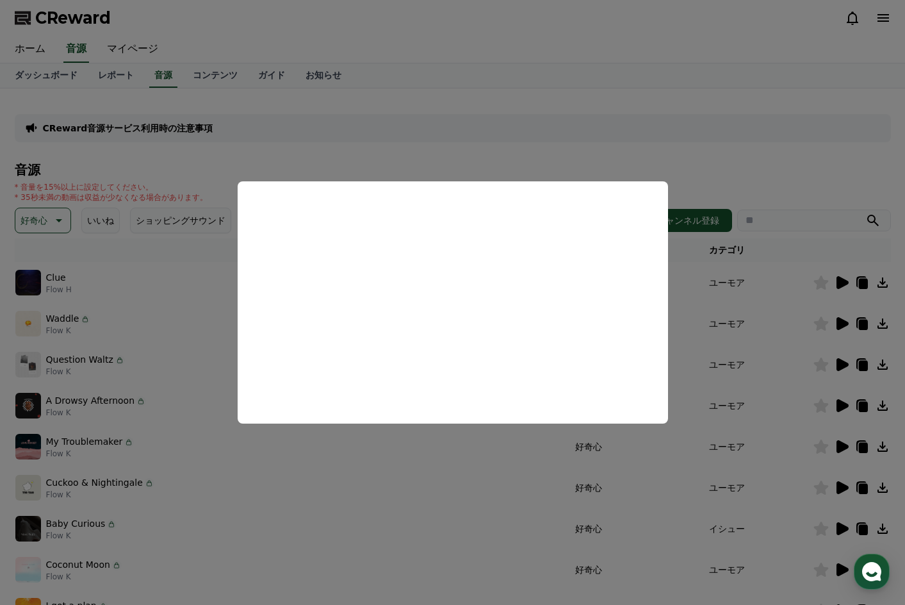
click at [744, 185] on button "close modal" at bounding box center [452, 302] width 905 height 605
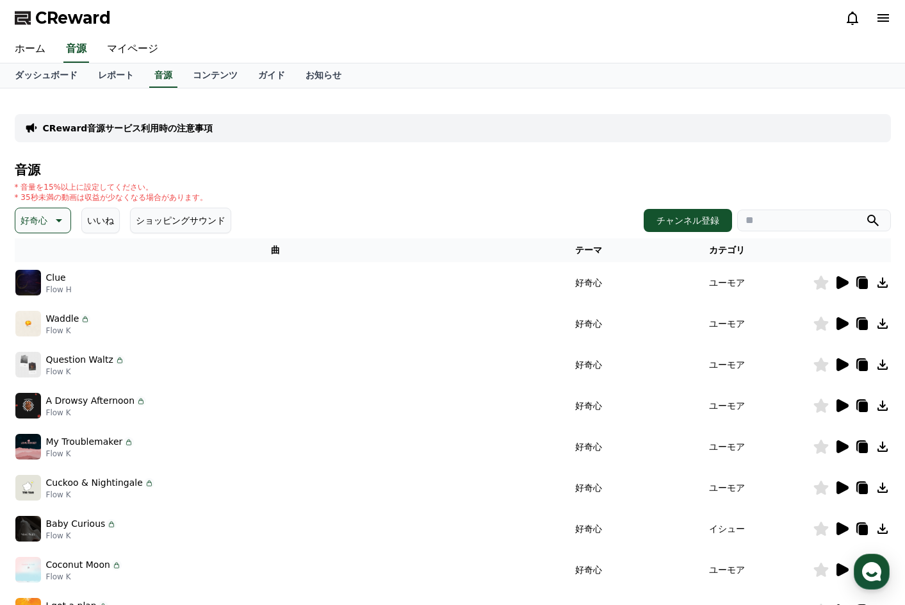
click at [842, 324] on icon at bounding box center [843, 323] width 12 height 13
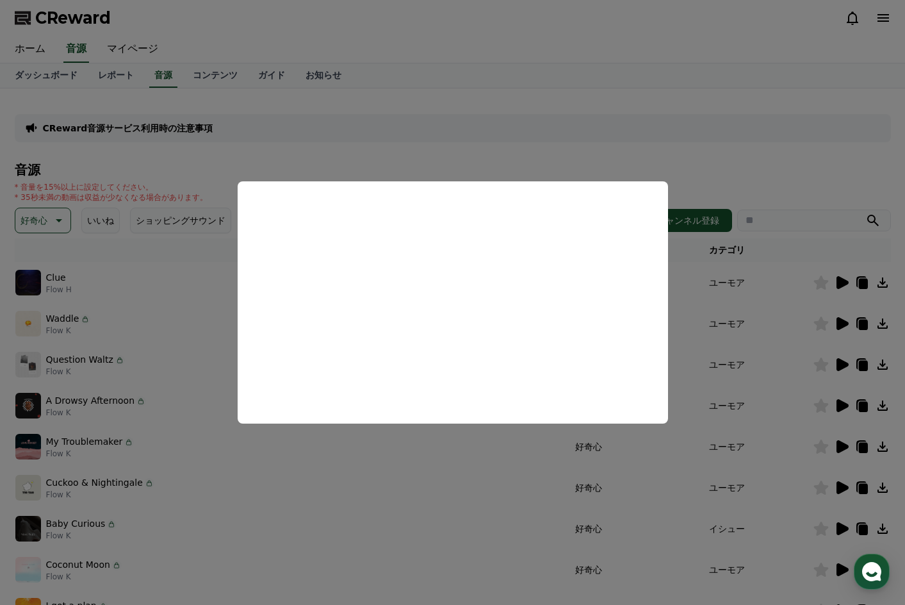
click at [769, 292] on button "close modal" at bounding box center [452, 302] width 905 height 605
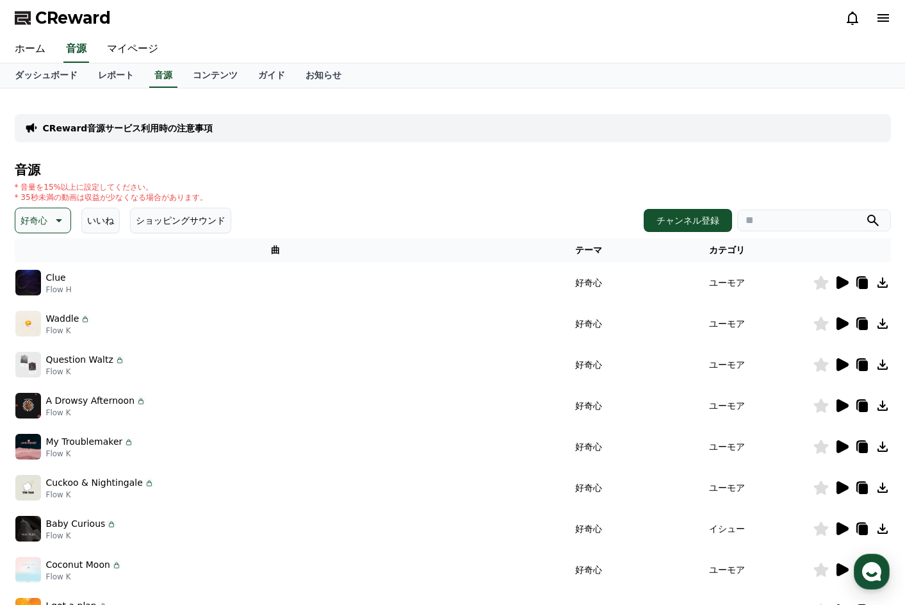
click at [304, 167] on h4 "音源" at bounding box center [453, 170] width 876 height 14
click at [126, 133] on p "CReward音源サービス利用時の注意事項" at bounding box center [128, 128] width 170 height 13
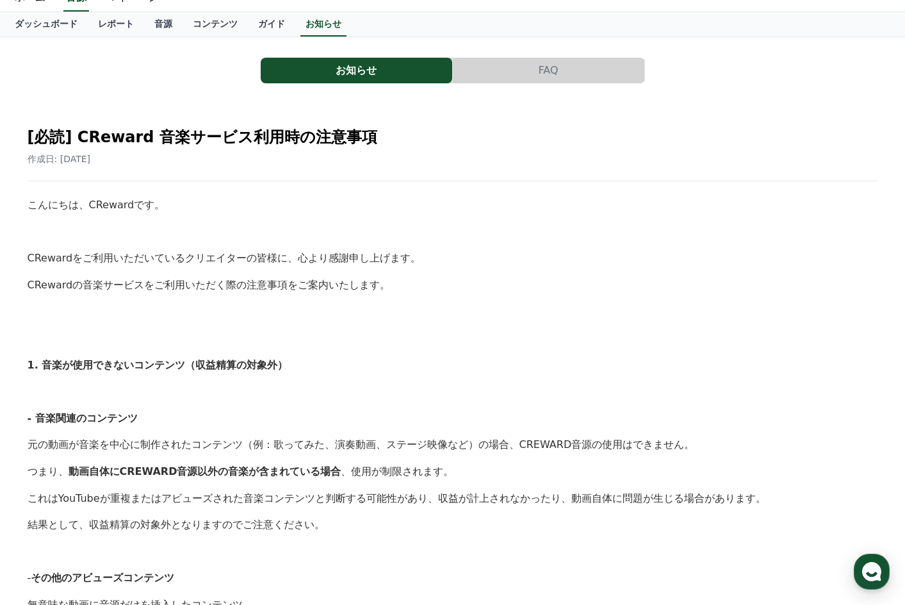
scroll to position [45, 0]
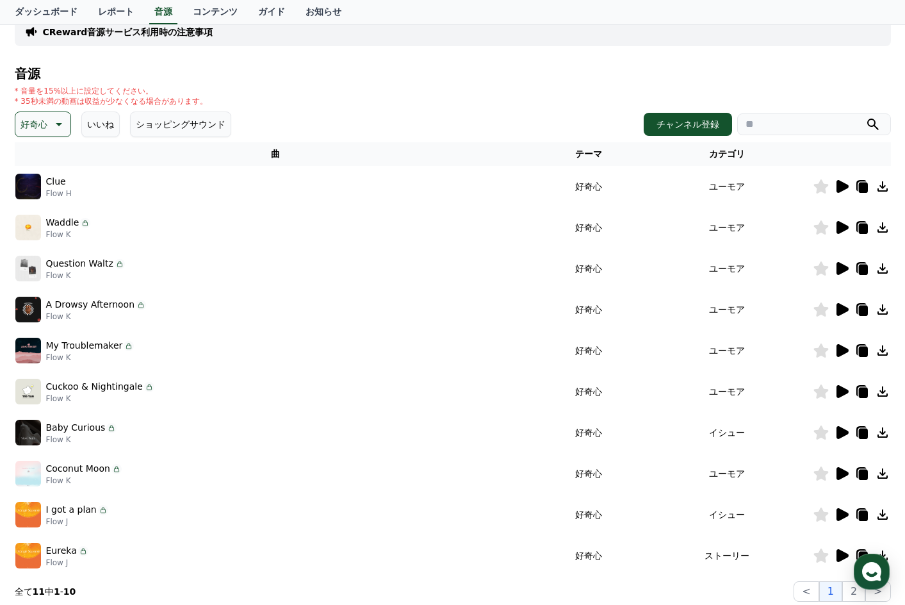
scroll to position [128, 0]
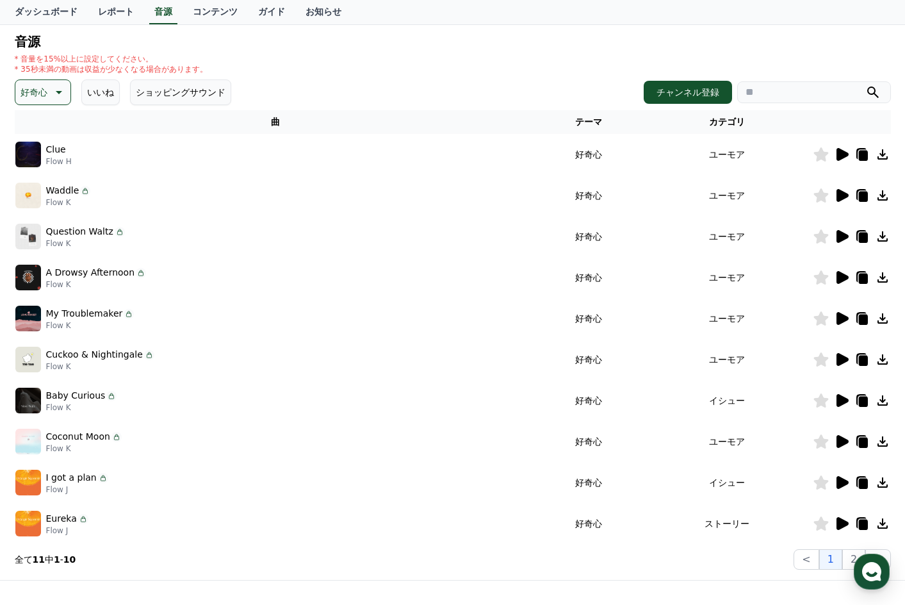
click at [844, 195] on icon at bounding box center [843, 195] width 12 height 13
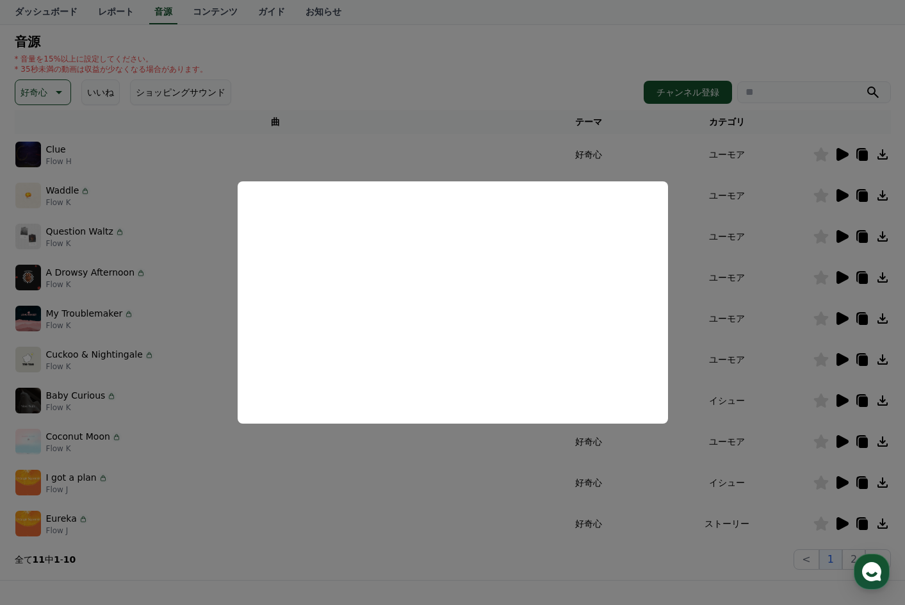
click at [816, 192] on button "close modal" at bounding box center [452, 302] width 905 height 605
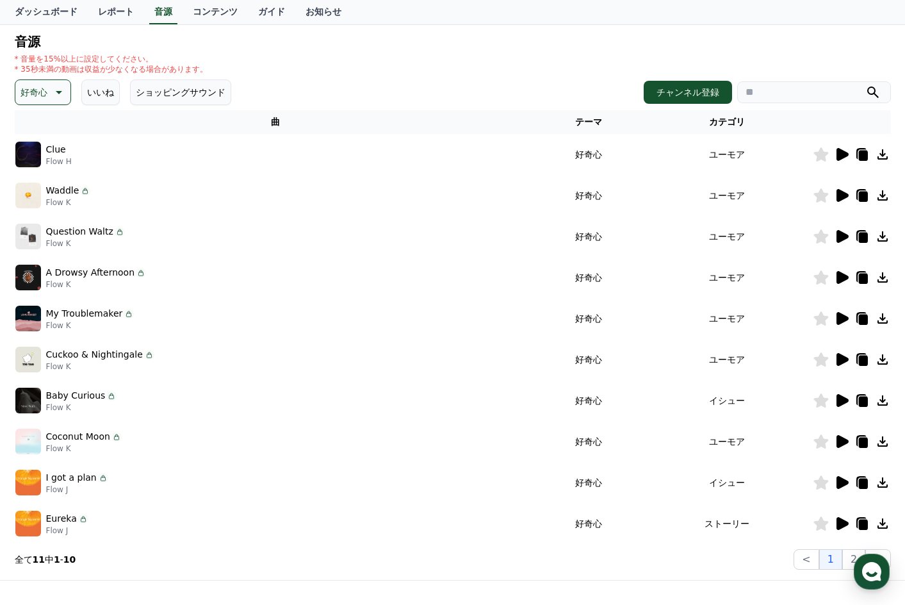
click at [819, 192] on icon at bounding box center [821, 195] width 15 height 14
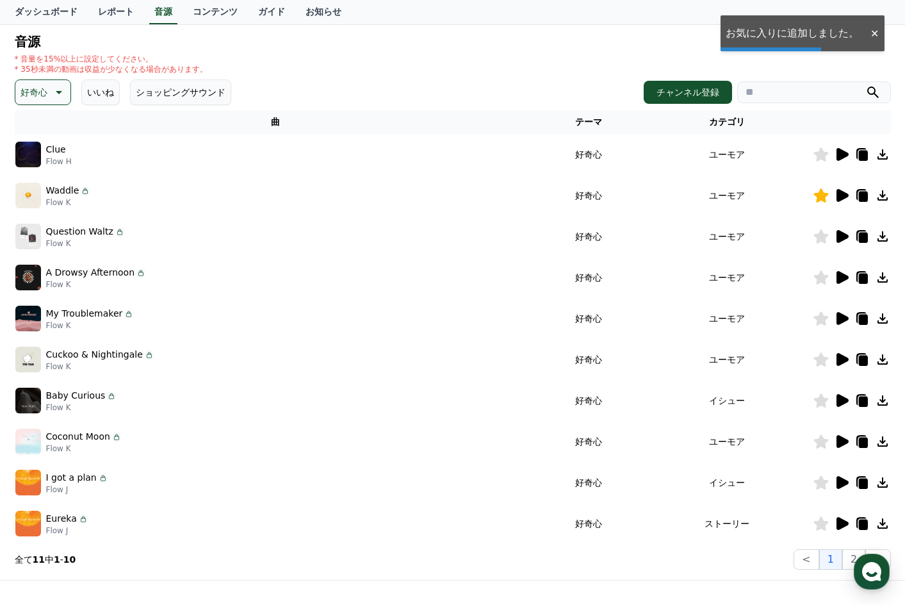
click at [844, 233] on icon at bounding box center [841, 236] width 15 height 15
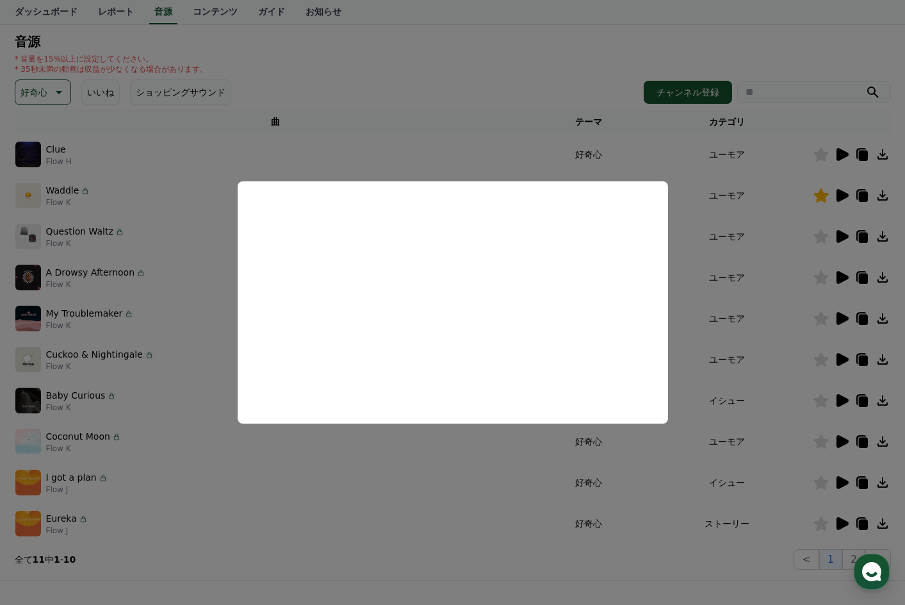
click at [735, 267] on button "close modal" at bounding box center [452, 302] width 905 height 605
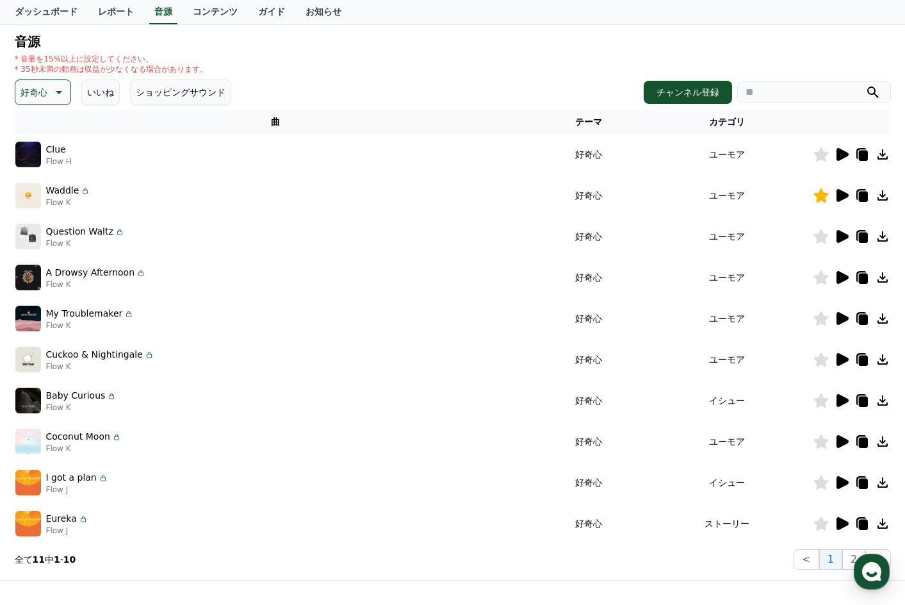
click at [838, 281] on icon at bounding box center [843, 277] width 12 height 13
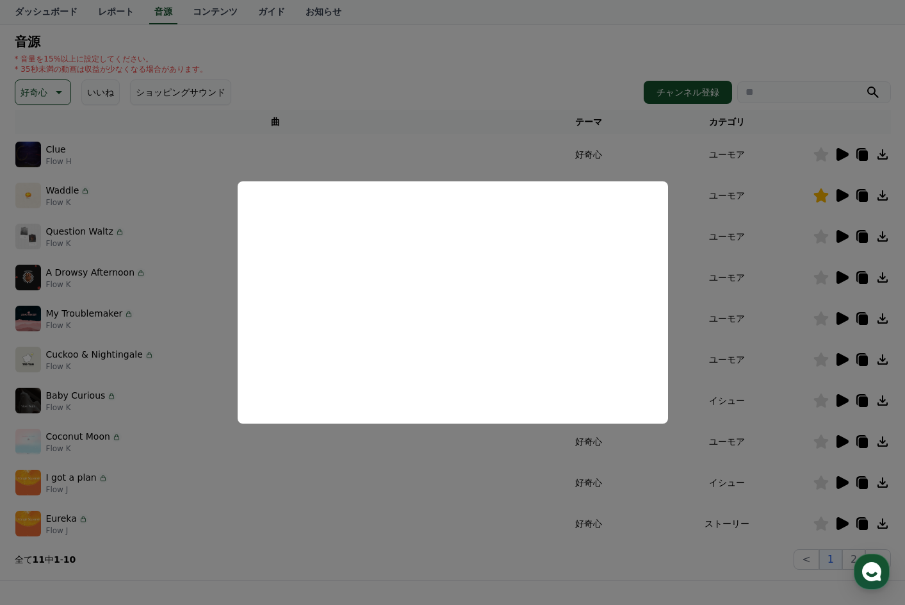
click at [769, 284] on button "close modal" at bounding box center [452, 302] width 905 height 605
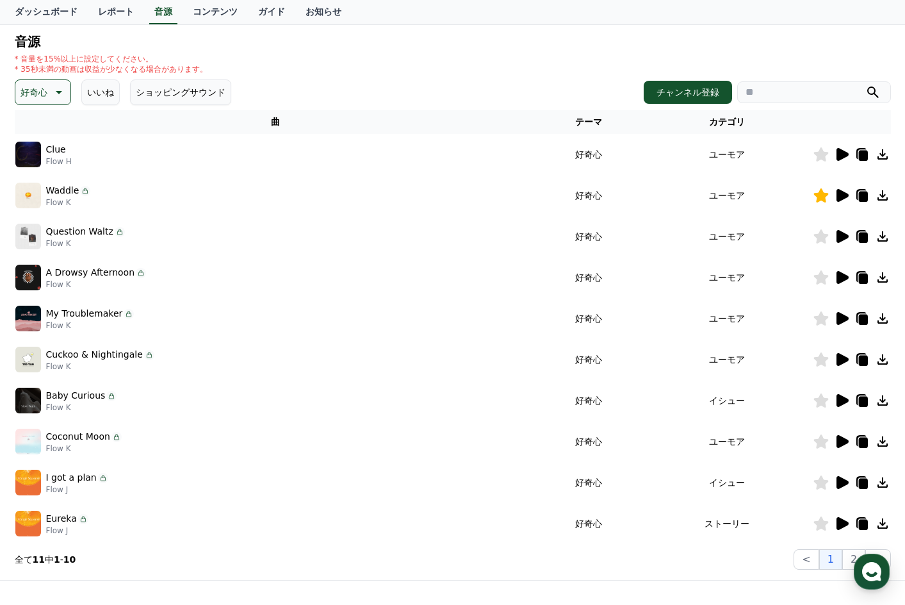
click at [826, 276] on icon at bounding box center [821, 277] width 15 height 14
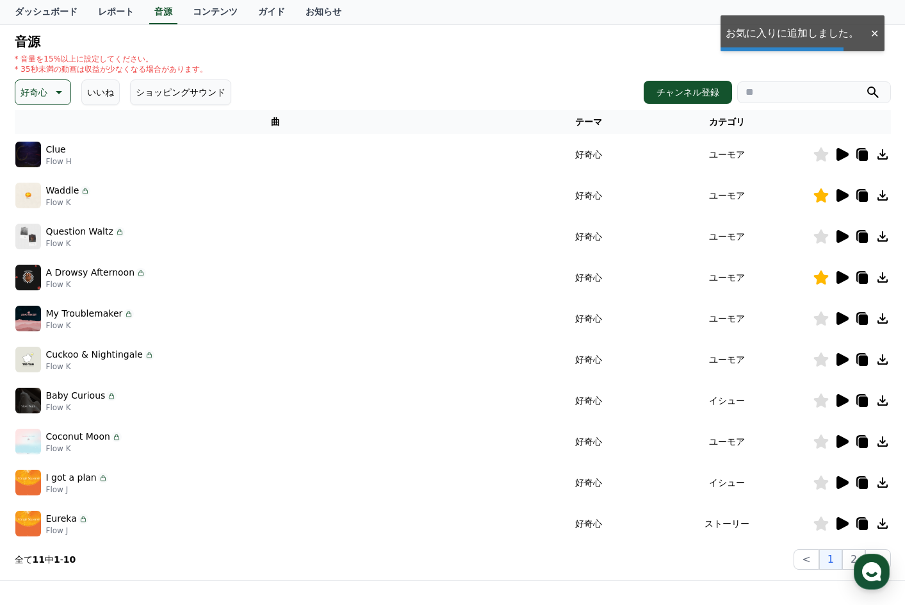
click at [841, 321] on icon at bounding box center [843, 318] width 12 height 13
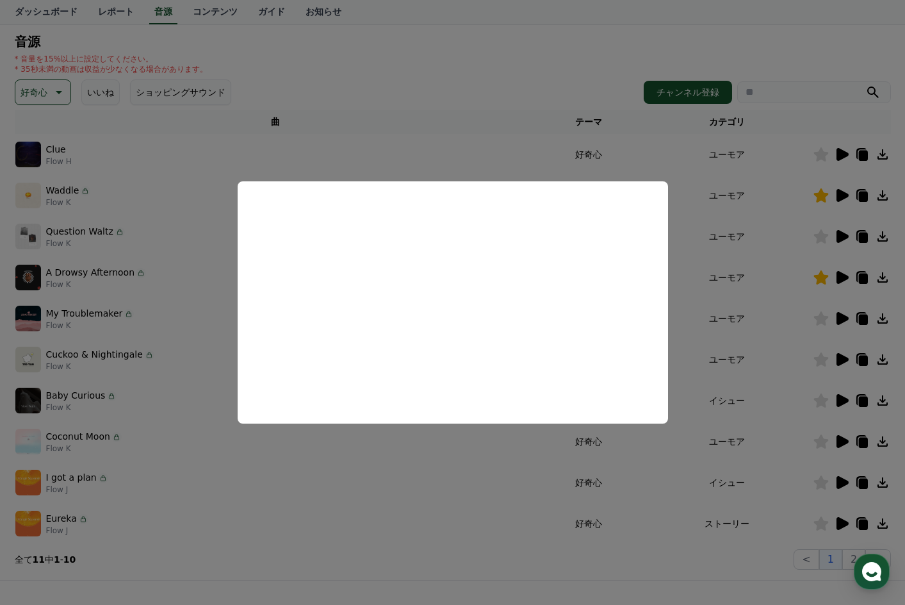
click at [769, 306] on button "close modal" at bounding box center [452, 302] width 905 height 605
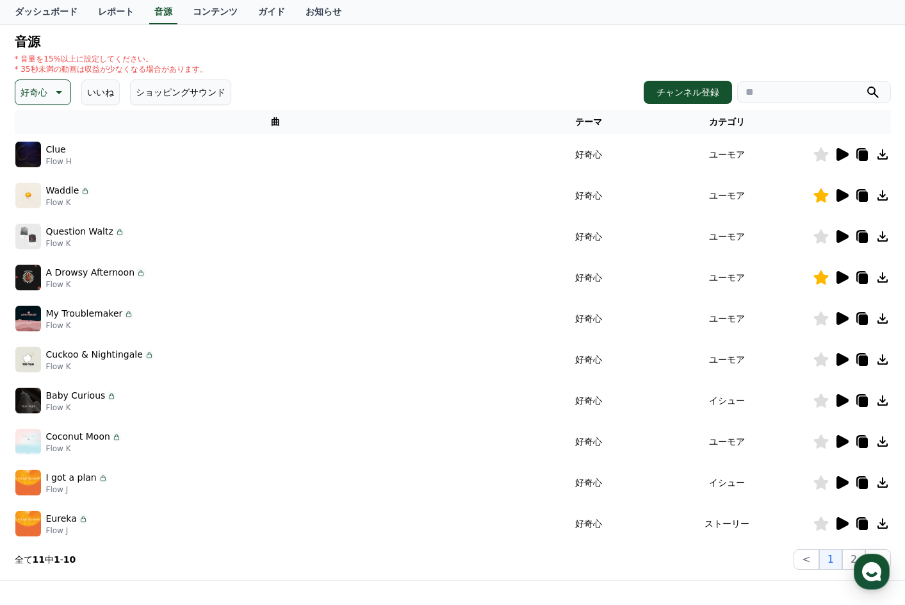
click at [820, 320] on icon at bounding box center [821, 318] width 15 height 14
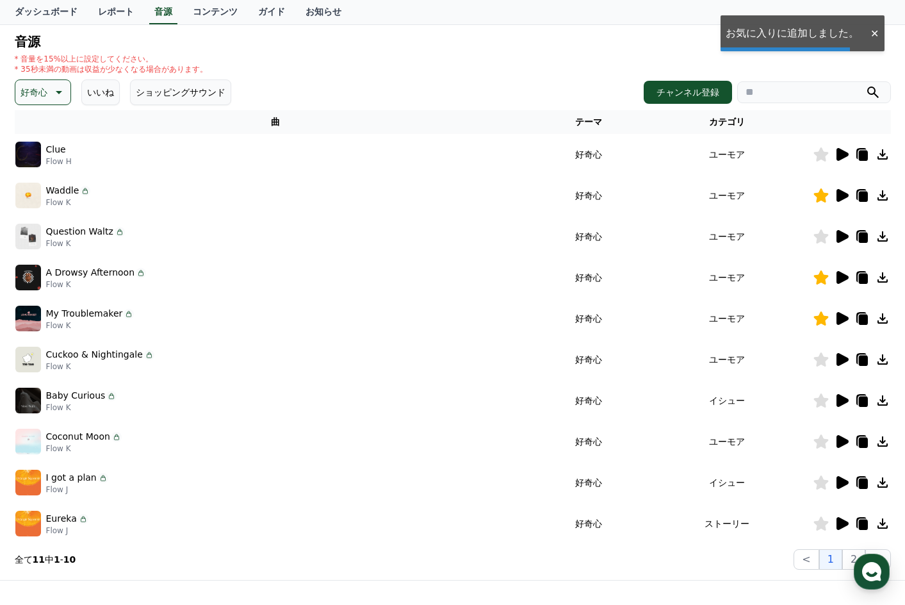
click at [844, 359] on icon at bounding box center [843, 359] width 12 height 13
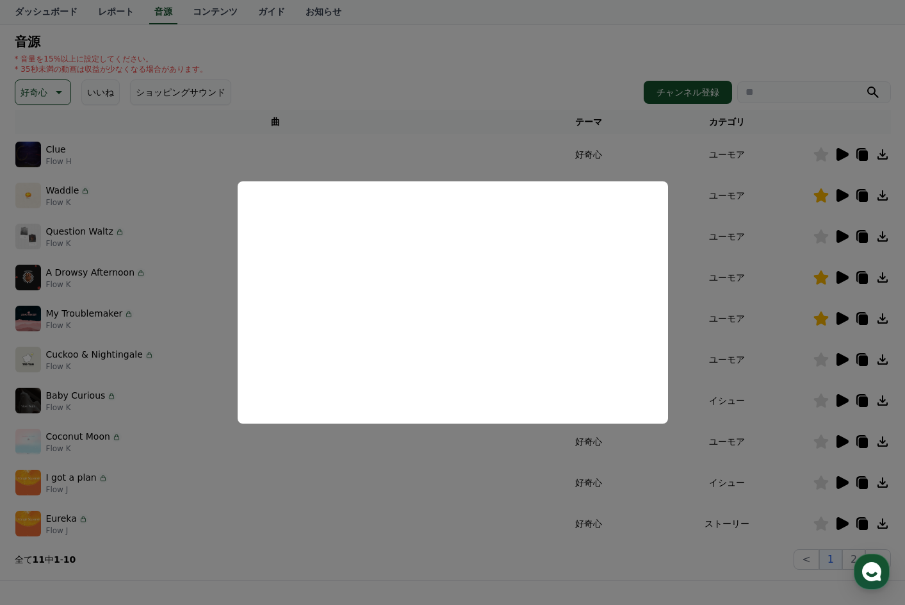
click at [764, 320] on button "close modal" at bounding box center [452, 302] width 905 height 605
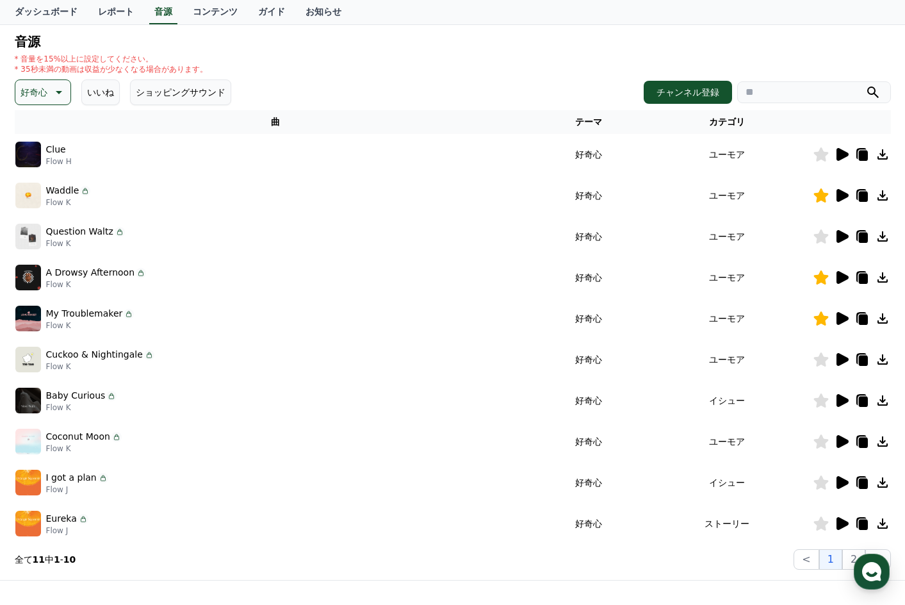
click at [825, 357] on icon at bounding box center [821, 359] width 15 height 14
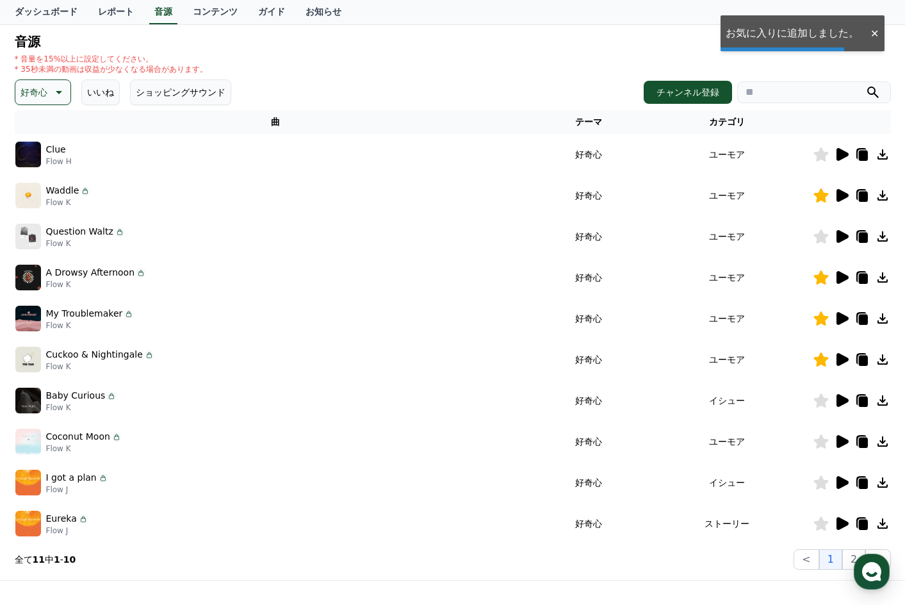
click at [877, 358] on icon at bounding box center [882, 359] width 15 height 15
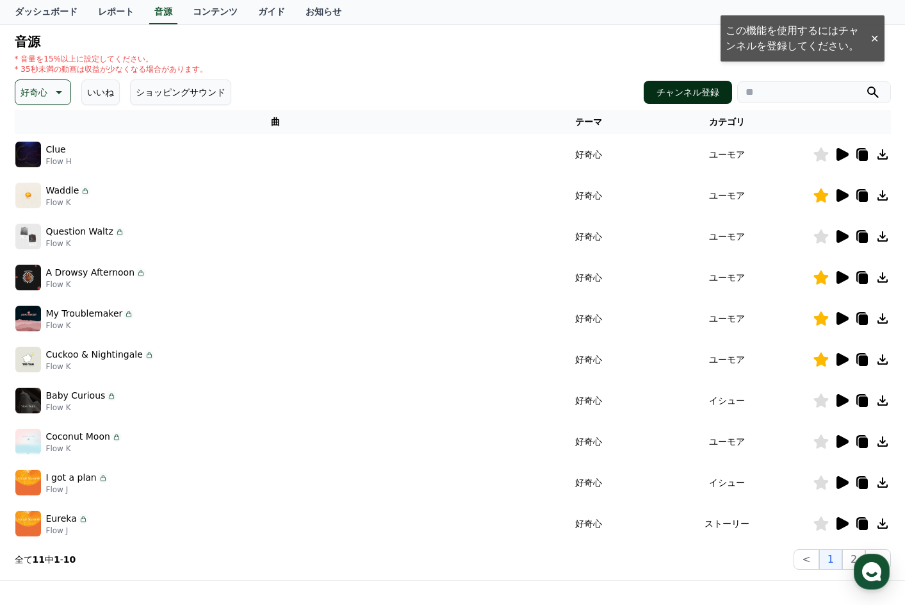
click at [679, 81] on link "チャンネル登録" at bounding box center [688, 92] width 88 height 23
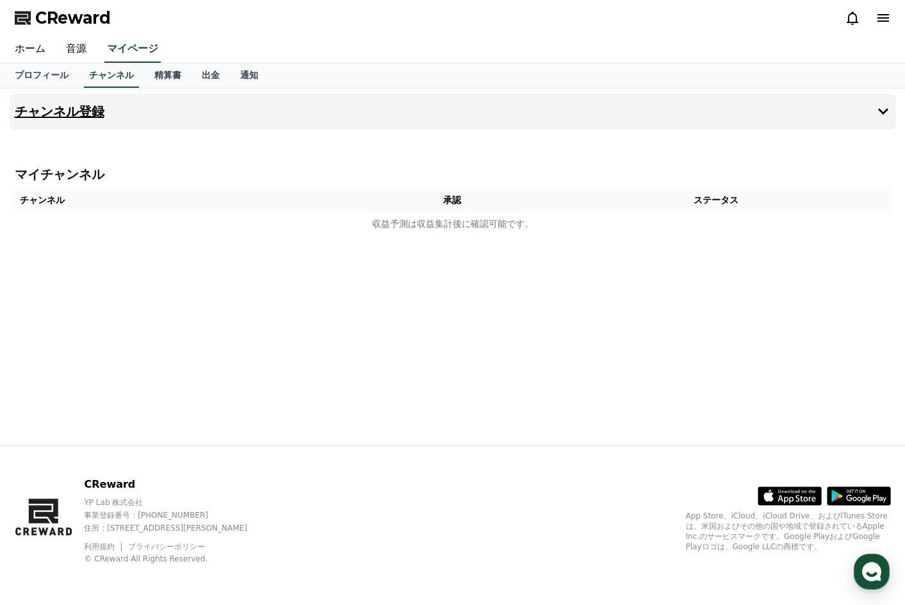
click at [882, 108] on icon at bounding box center [883, 111] width 15 height 15
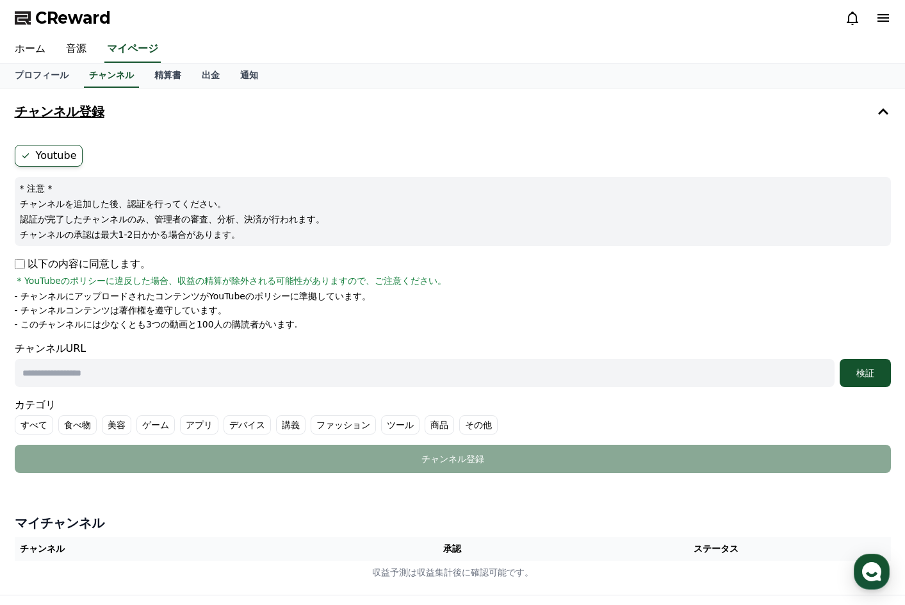
click at [360, 119] on button "チャンネル登録" at bounding box center [453, 112] width 887 height 36
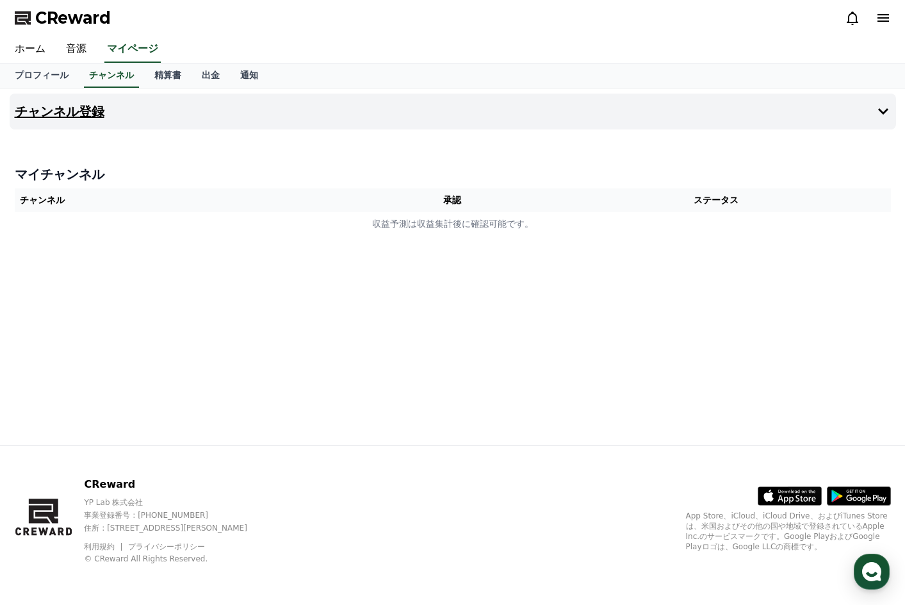
click at [883, 115] on icon at bounding box center [883, 111] width 15 height 15
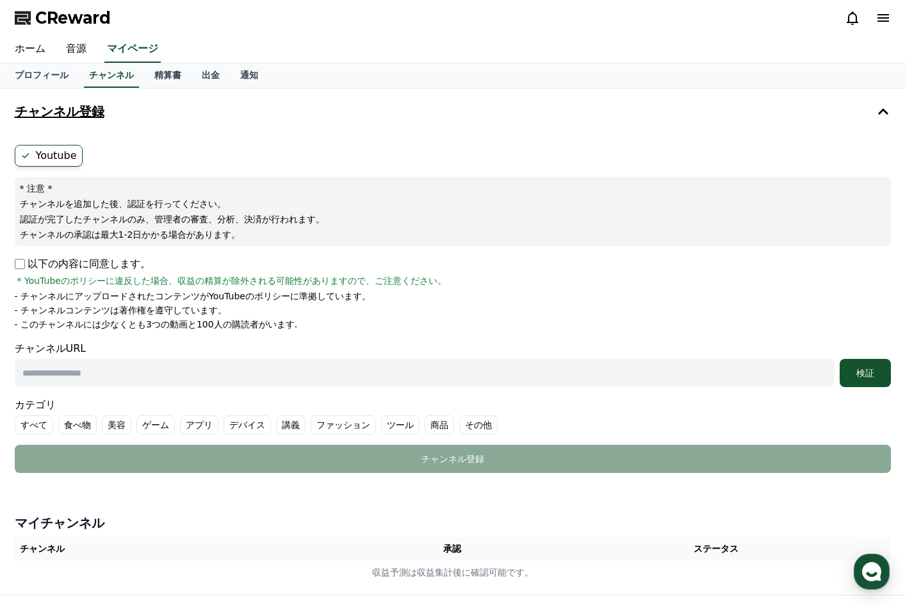
click at [19, 271] on p "以下の内容に同意します。" at bounding box center [83, 263] width 136 height 15
click at [217, 147] on ul "Youtube" at bounding box center [453, 156] width 876 height 22
click at [215, 154] on ul "Youtube" at bounding box center [453, 156] width 876 height 22
